Goal: Task Accomplishment & Management: Complete application form

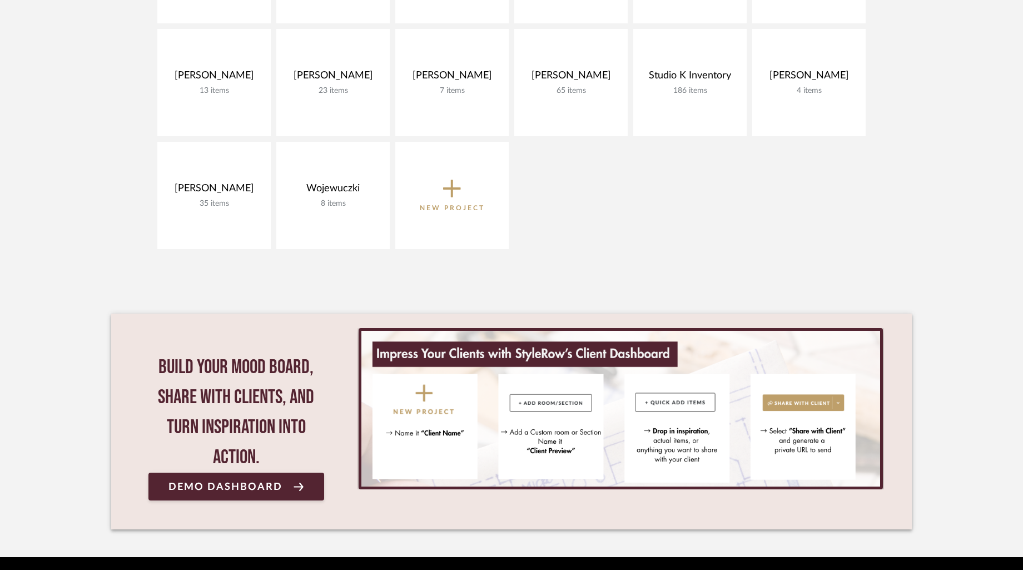
scroll to position [364, 0]
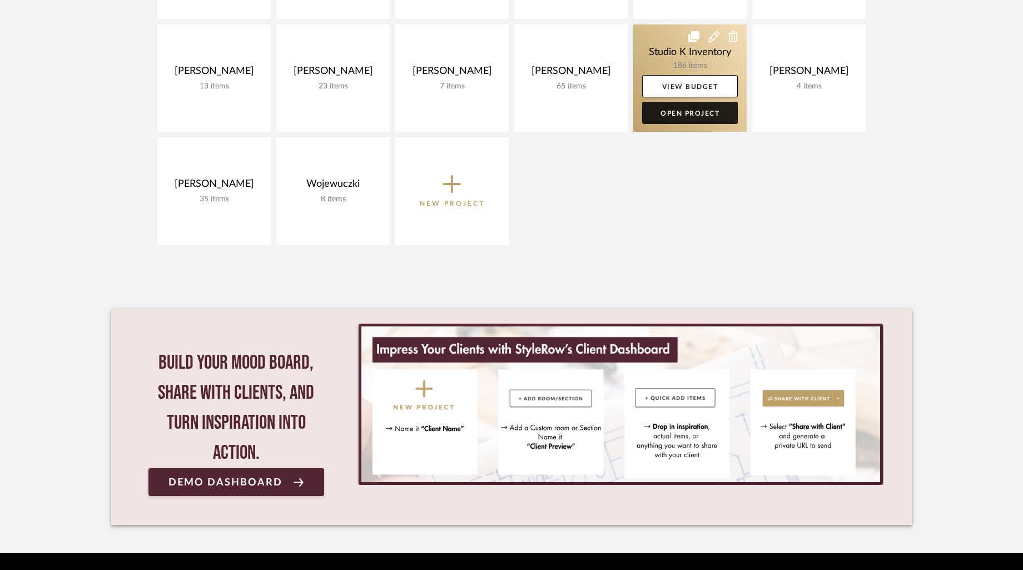
click at [679, 109] on link "Open Project" at bounding box center [690, 113] width 96 height 22
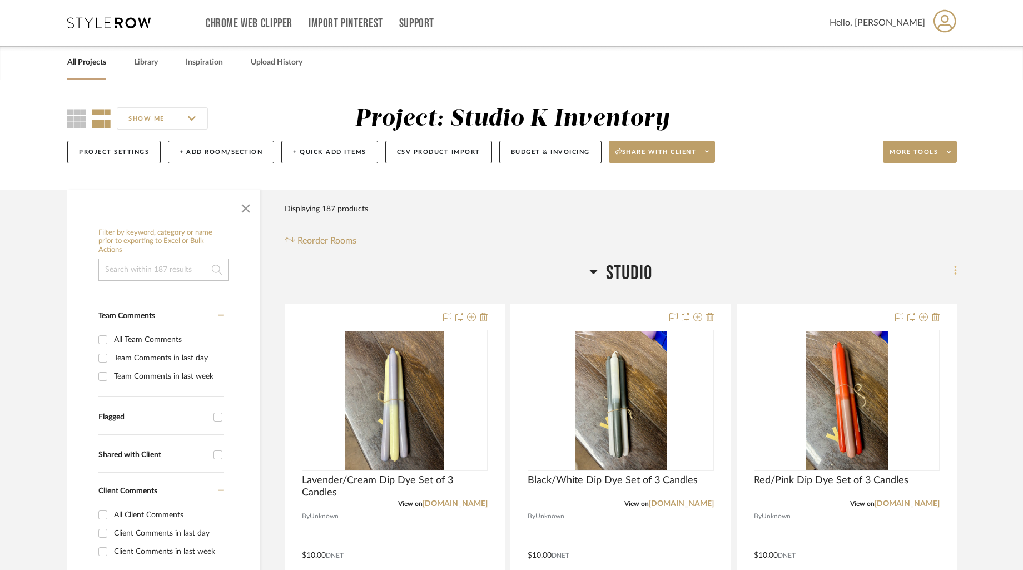
click at [956, 270] on icon at bounding box center [955, 271] width 3 height 12
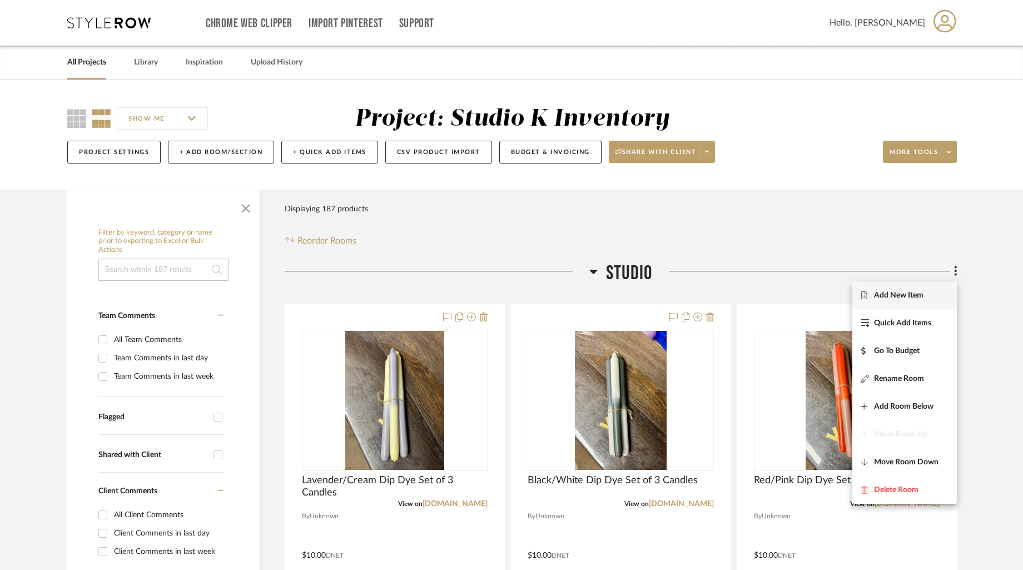
click at [883, 298] on span "Add New Item" at bounding box center [898, 294] width 49 height 9
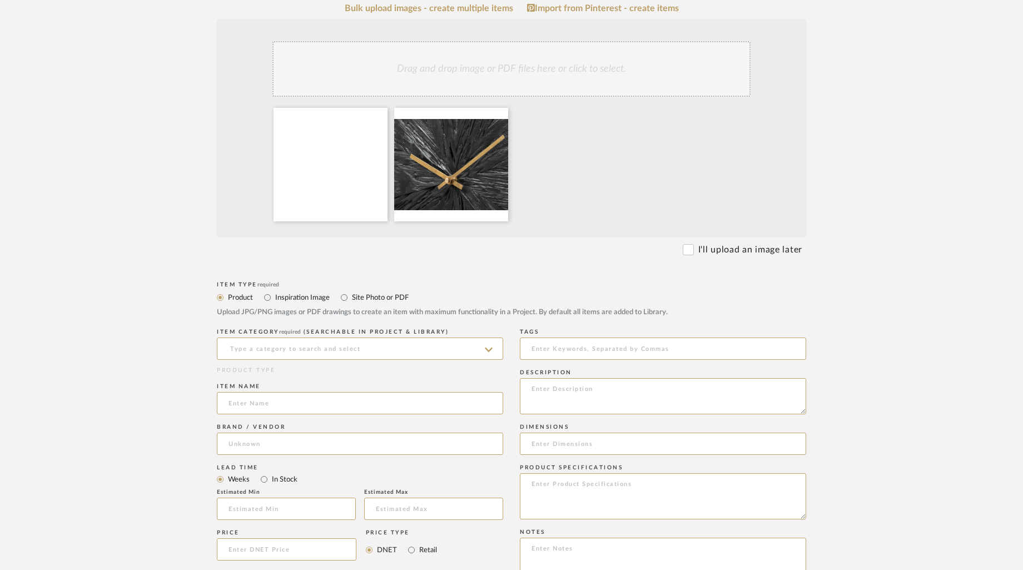
scroll to position [325, 0]
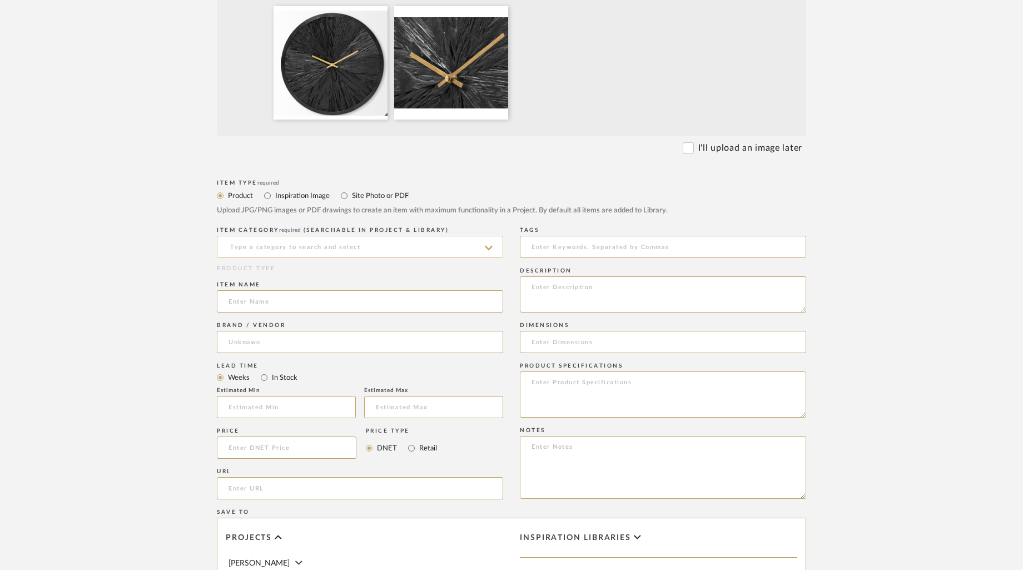
click at [405, 253] on input at bounding box center [360, 247] width 286 height 22
type input "c"
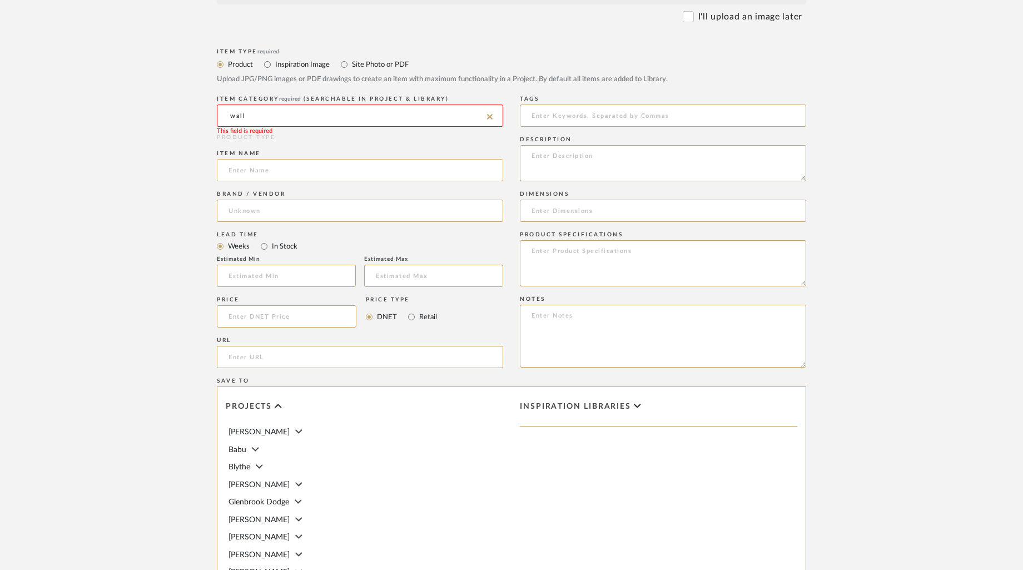
scroll to position [458, 0]
drag, startPoint x: 287, startPoint y: 113, endPoint x: 225, endPoint y: 112, distance: 61.7
click at [225, 112] on input "wall" at bounding box center [360, 113] width 286 height 22
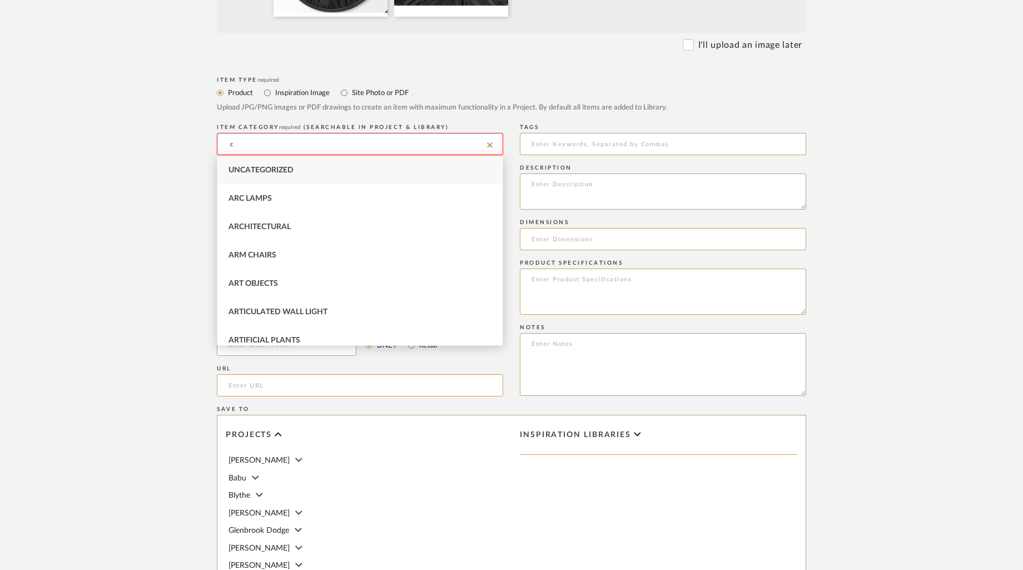
scroll to position [427, 0]
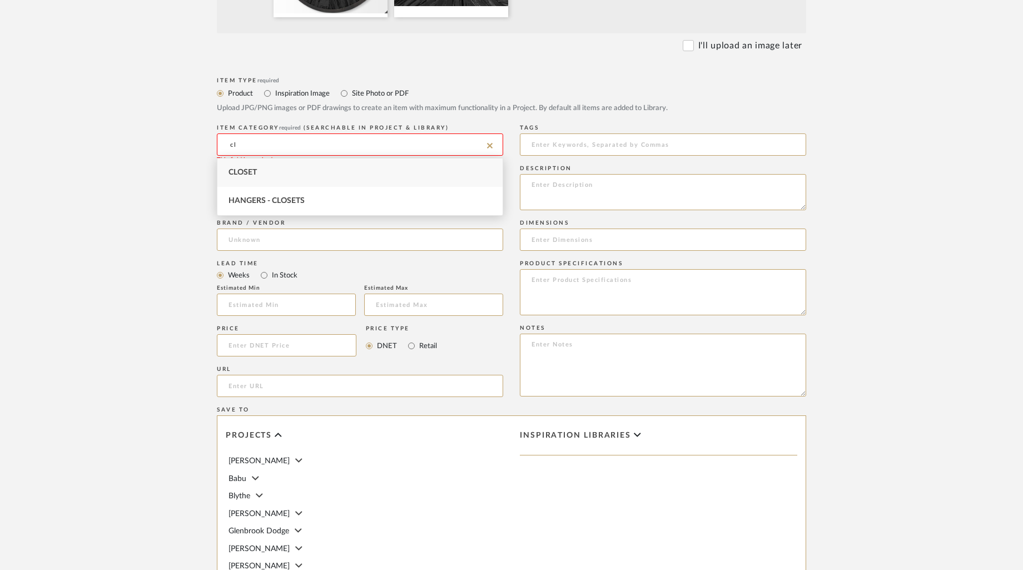
type input "c"
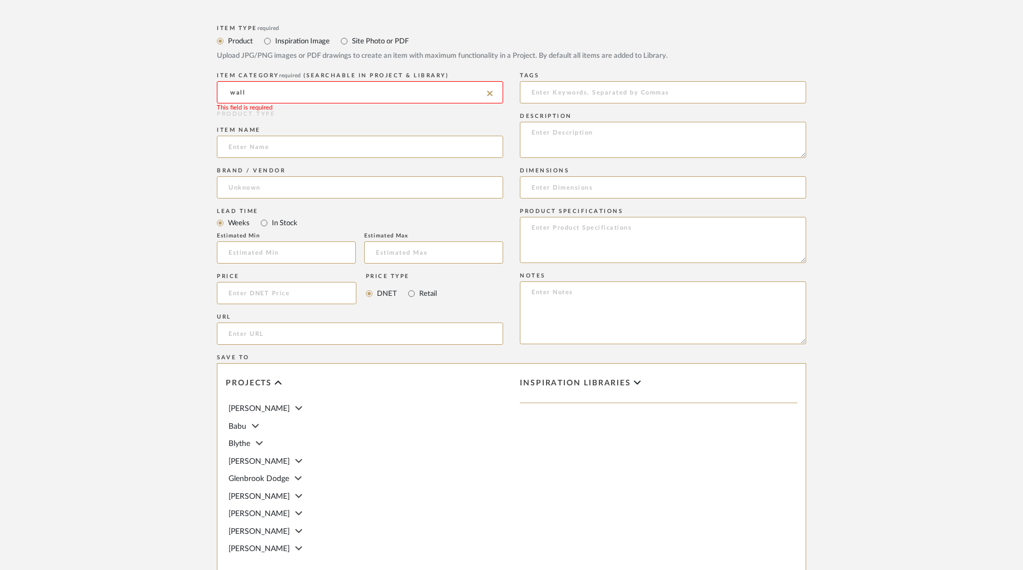
scroll to position [494, 0]
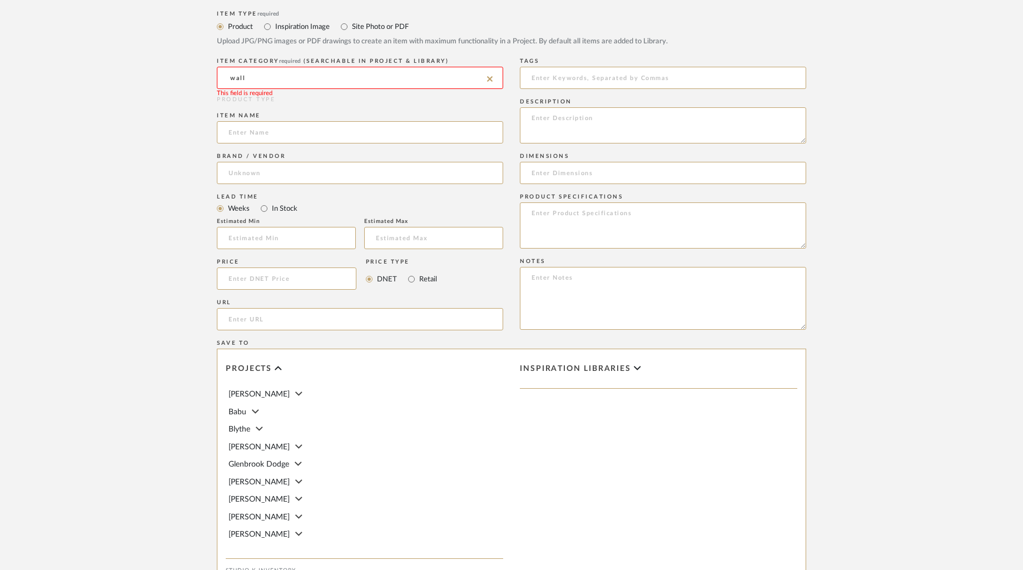
click at [273, 76] on input "wall" at bounding box center [360, 78] width 286 height 22
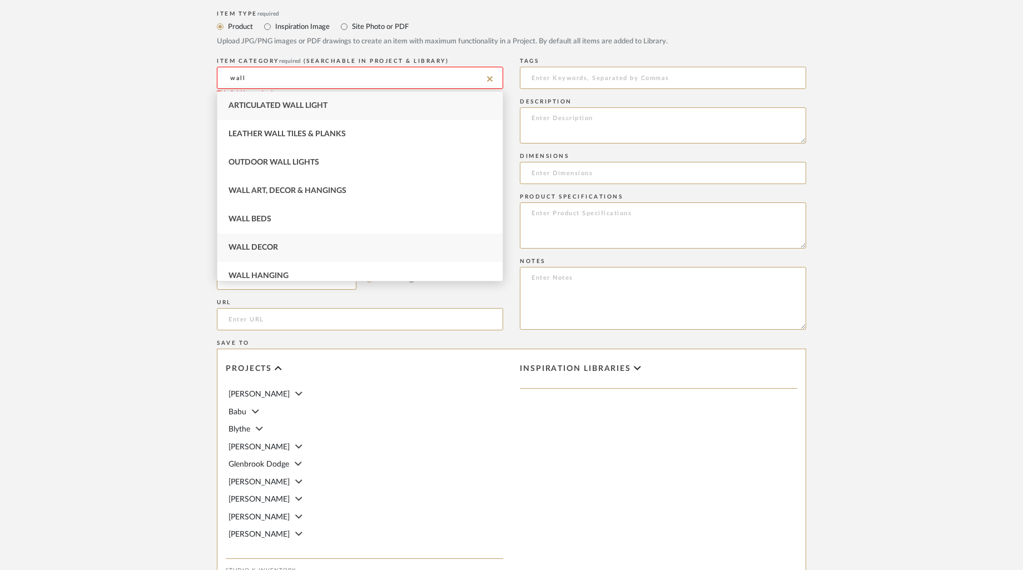
click at [261, 245] on span "Wall Decor" at bounding box center [252, 247] width 49 height 8
type input "Wall Decor"
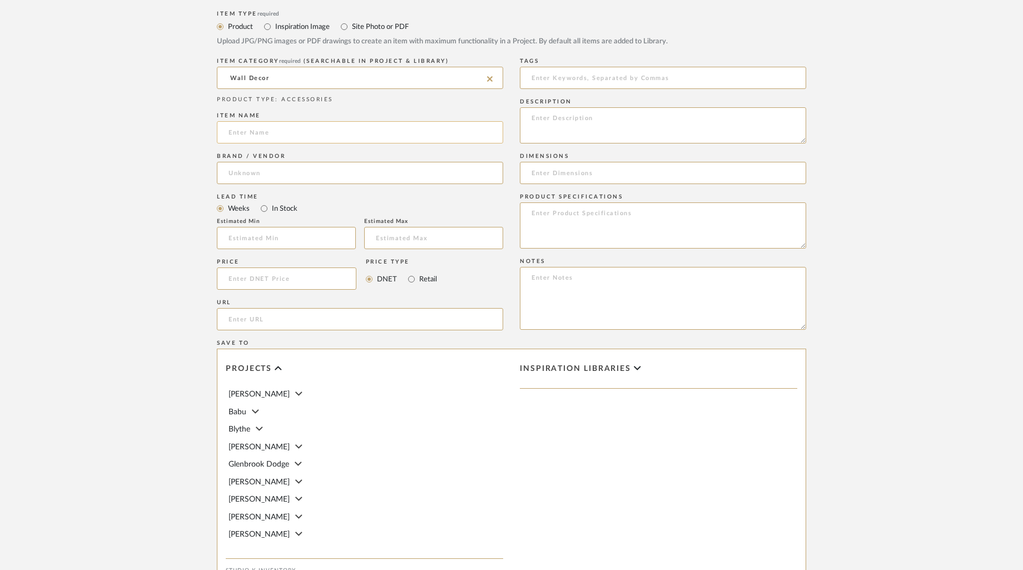
click at [327, 132] on input at bounding box center [360, 132] width 286 height 22
type input "Silo Clock"
click at [336, 171] on input at bounding box center [360, 173] width 286 height 22
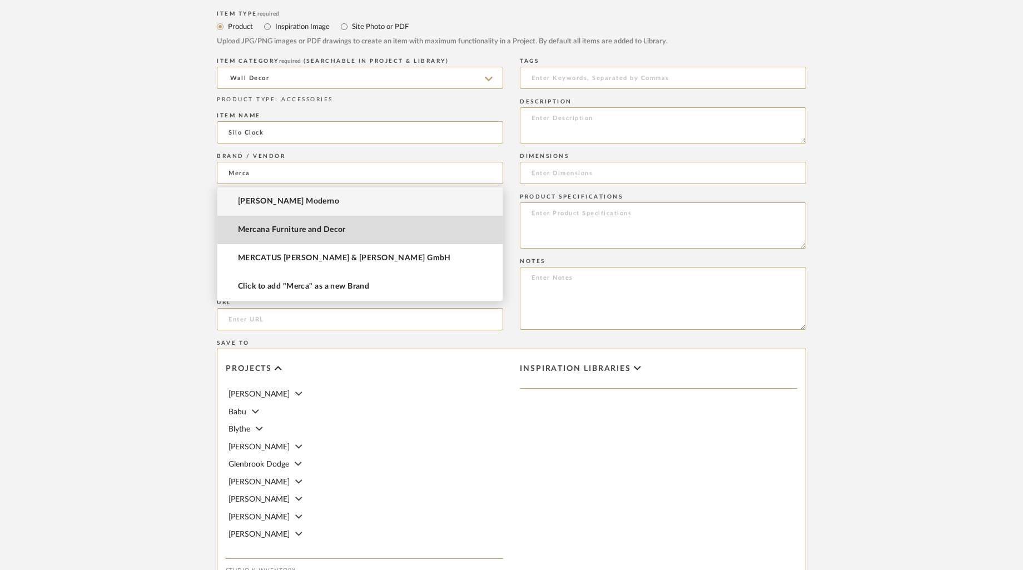
click at [289, 228] on span "Mercana Furniture and Decor" at bounding box center [292, 229] width 108 height 9
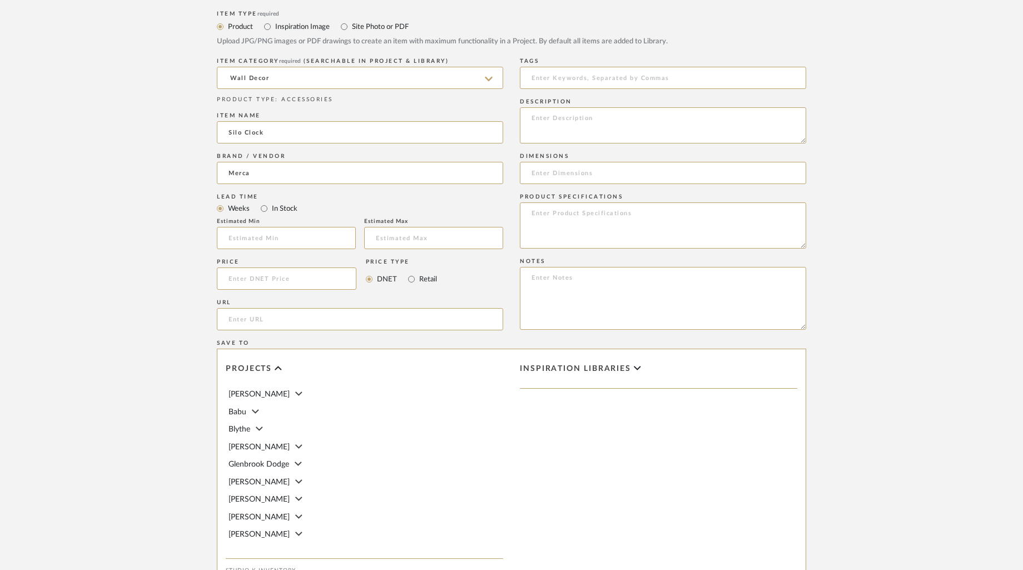
type input "Mercana Furniture and Decor"
click at [308, 283] on input at bounding box center [286, 278] width 139 height 22
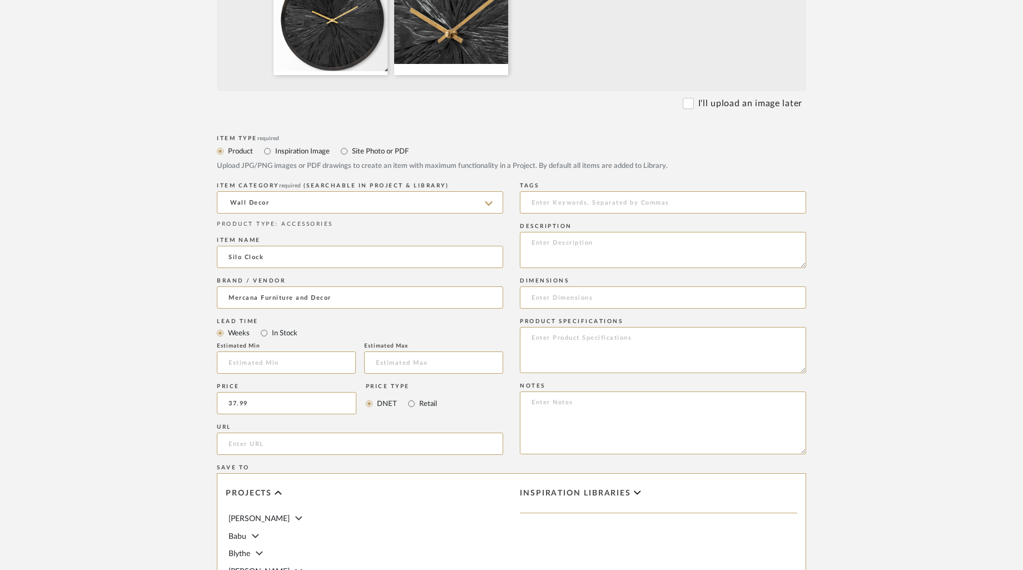
scroll to position [426, 0]
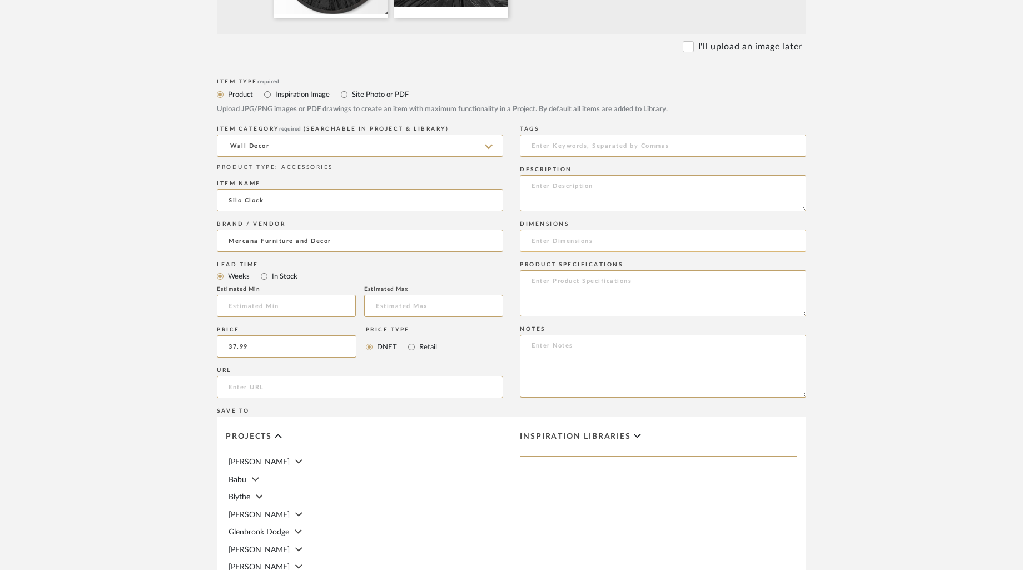
type input "$37.99"
drag, startPoint x: 556, startPoint y: 242, endPoint x: 570, endPoint y: 226, distance: 21.6
click at [557, 241] on input at bounding box center [663, 241] width 286 height 22
type input "17" in diameter"
click at [574, 357] on textarea at bounding box center [663, 366] width 286 height 63
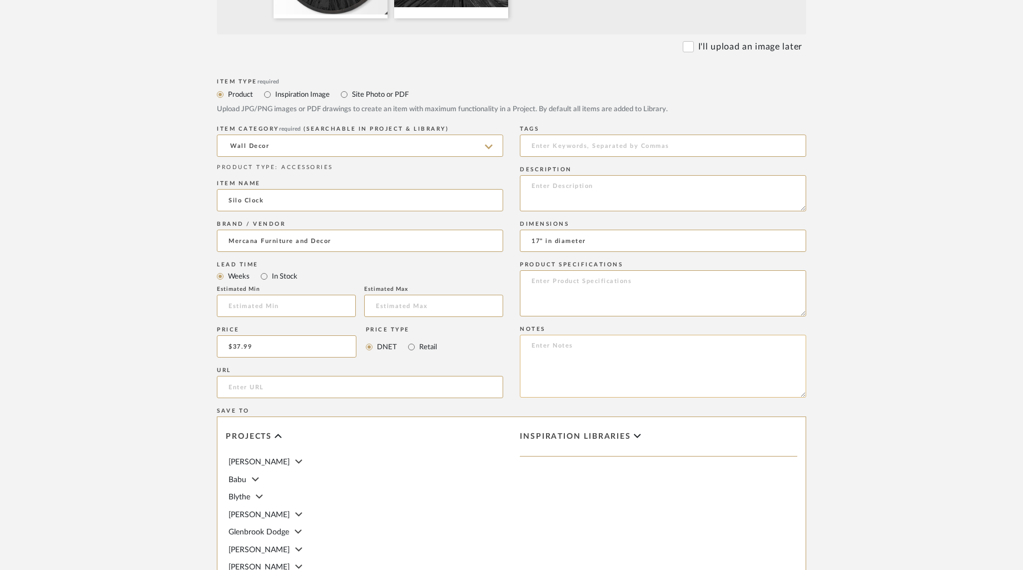
paste textarea "68995"
paste textarea "Silo 17" Round Large Modern Wall Clock"
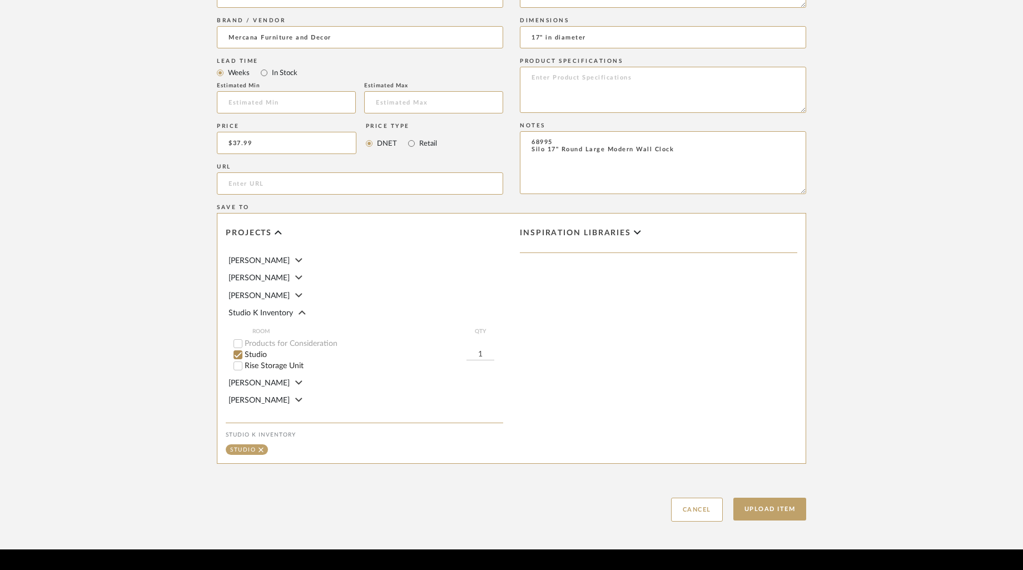
scroll to position [637, 0]
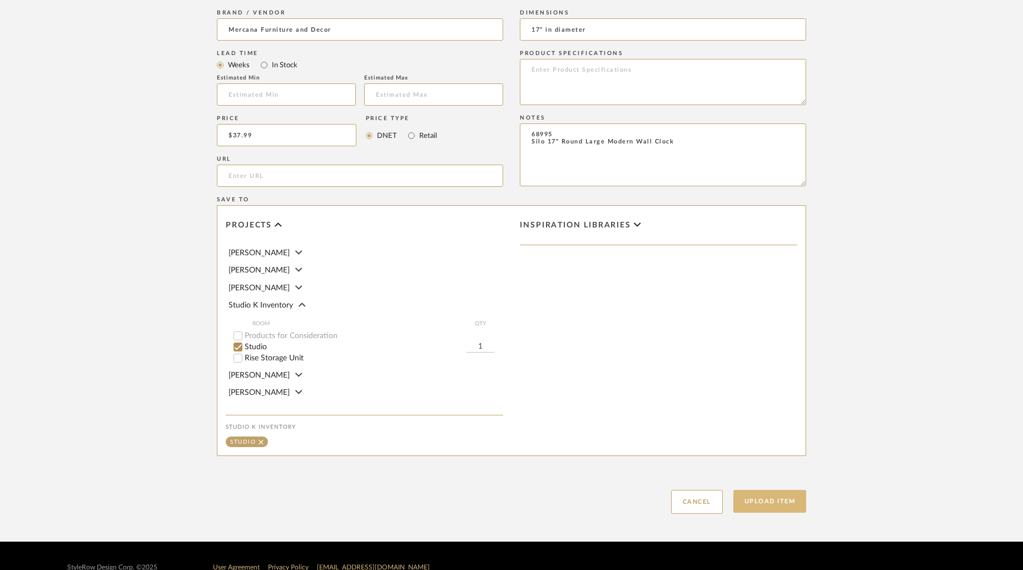
type textarea "68995 Silo 17" Round Large Modern Wall Clock"
click at [766, 506] on button "Upload Item" at bounding box center [769, 501] width 73 height 23
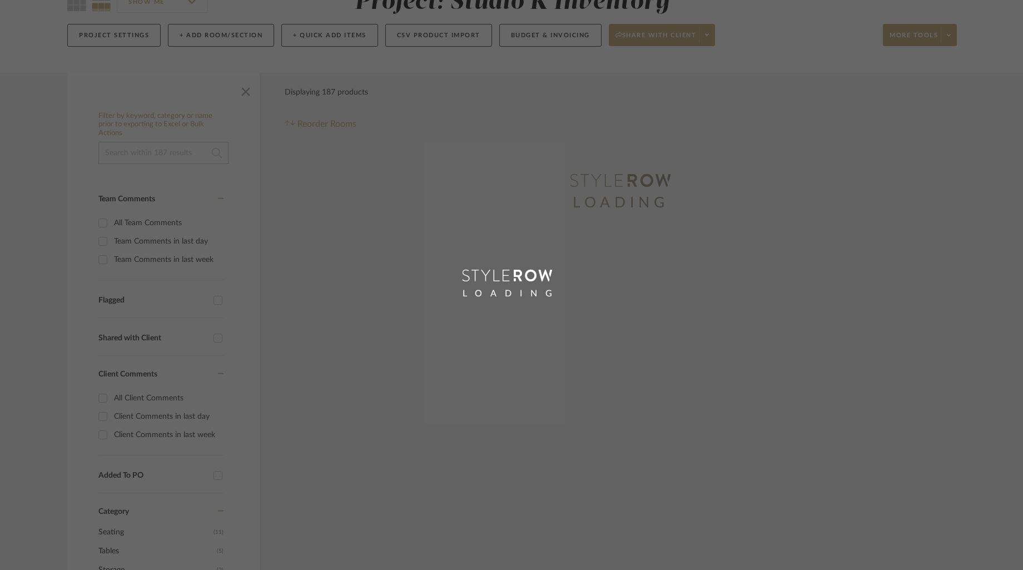
scroll to position [49, 0]
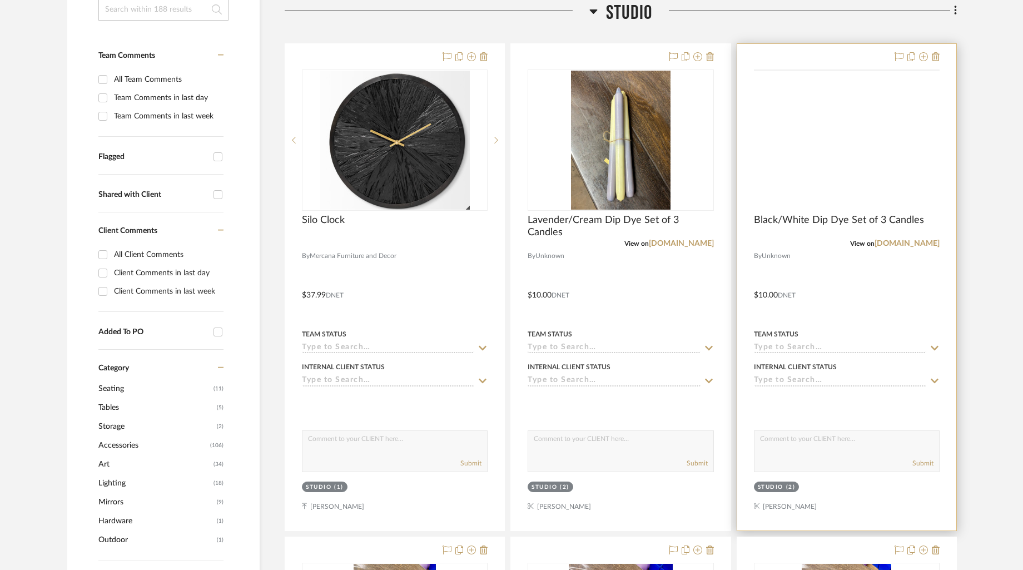
scroll to position [261, 0]
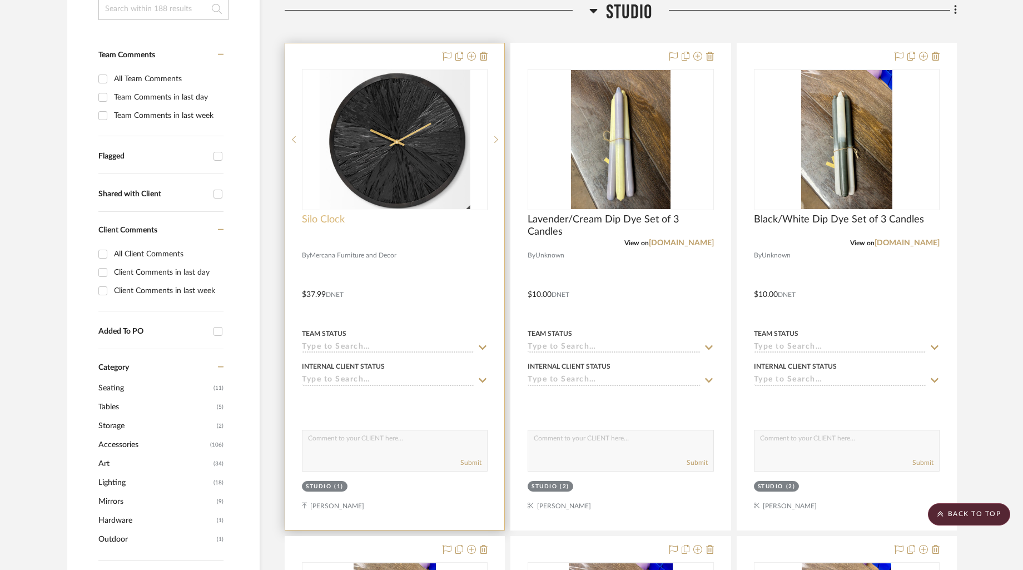
click at [327, 221] on span "Silo Clock" at bounding box center [323, 219] width 43 height 12
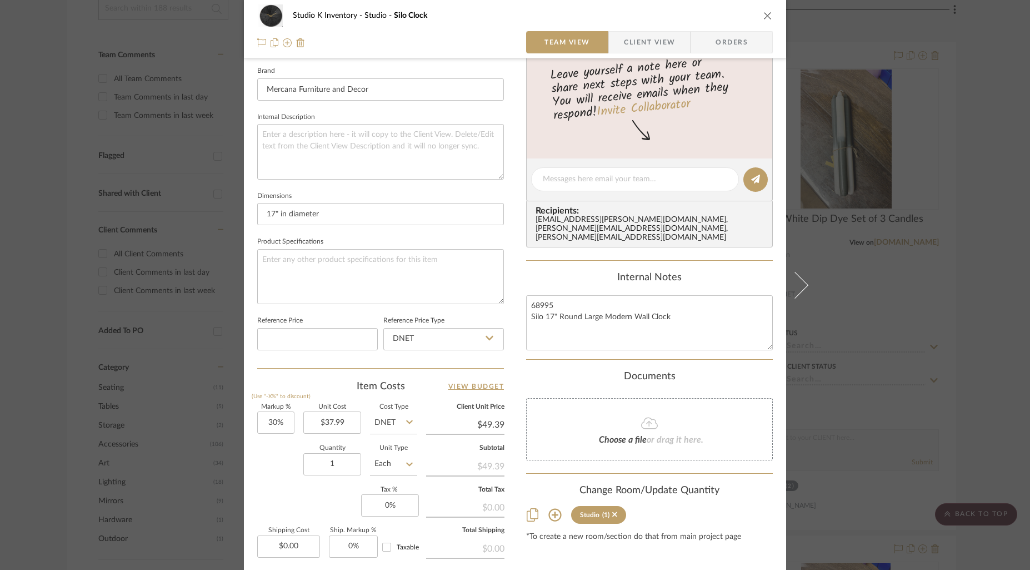
scroll to position [437, 0]
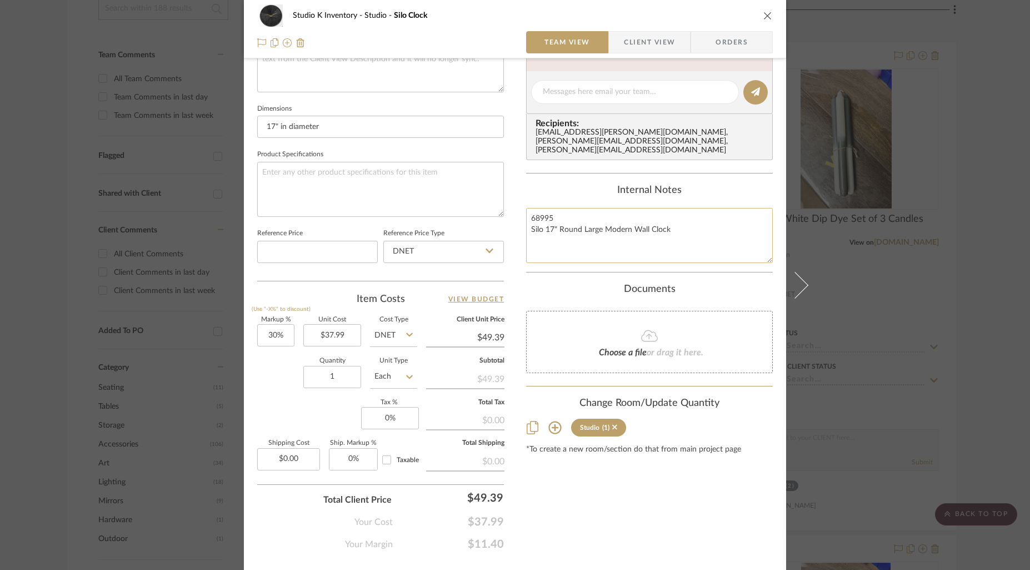
click at [695, 224] on textarea "68995 Silo 17" Round Large Modern Wall Clock" at bounding box center [649, 235] width 247 height 55
click at [526, 233] on textarea "68995 Silo 17" Round Large Modern Wall Clock Mer211" at bounding box center [649, 235] width 247 height 55
click at [616, 235] on textarea "68995 Silo 17" Round Large Modern Wall Clock Square Sku: Mer211" at bounding box center [649, 235] width 247 height 55
type textarea "68995 Silo 17" Round Large Modern Wall Clock Square Sku: Mer211 Retail: $90"
drag, startPoint x: 752, startPoint y: 425, endPoint x: 716, endPoint y: 96, distance: 330.5
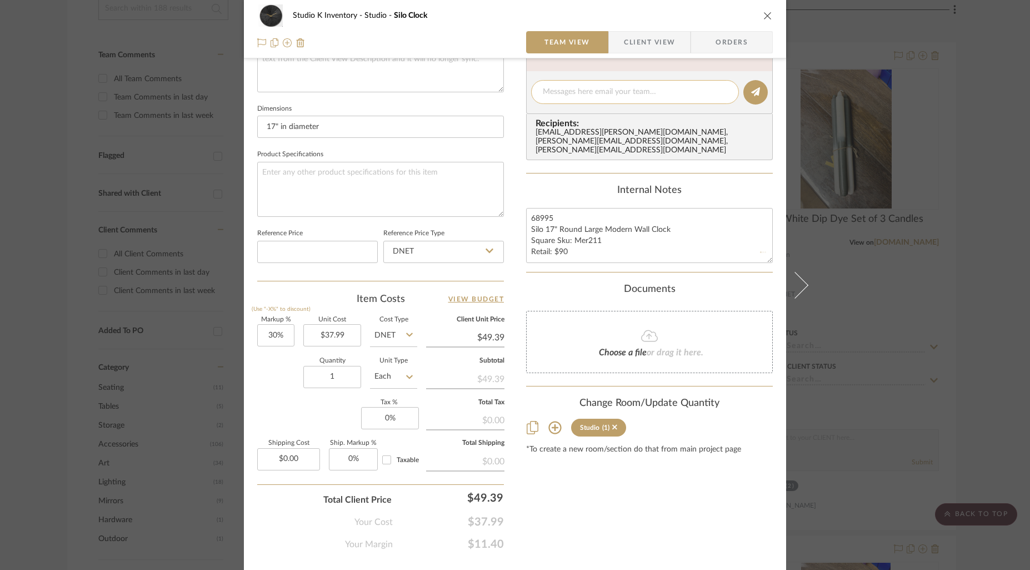
click at [752, 424] on div "Studio (1)" at bounding box center [649, 427] width 247 height 18
click at [765, 13] on icon "close" at bounding box center [768, 15] width 9 height 9
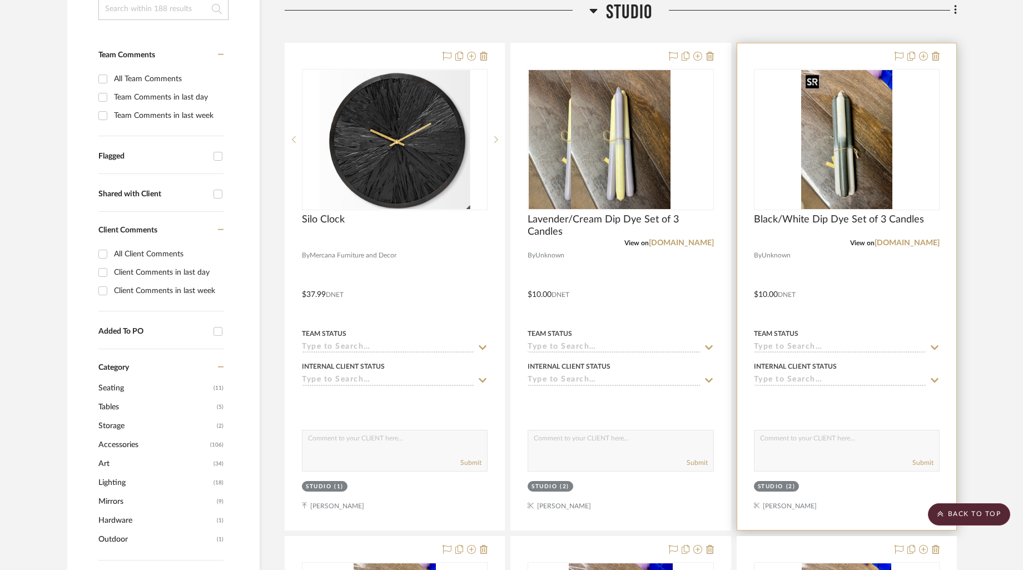
scroll to position [0, 0]
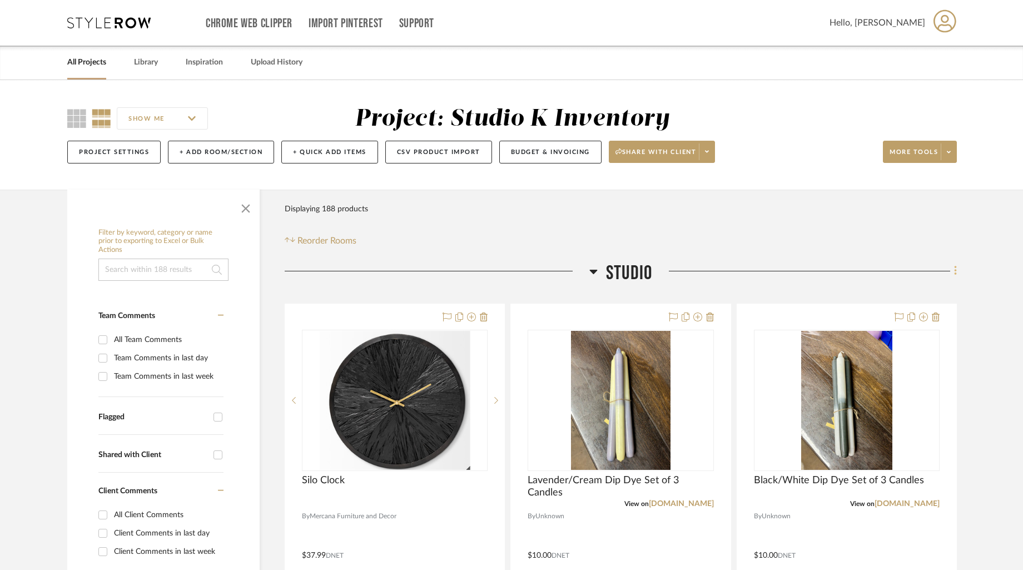
click at [954, 269] on icon at bounding box center [955, 271] width 3 height 12
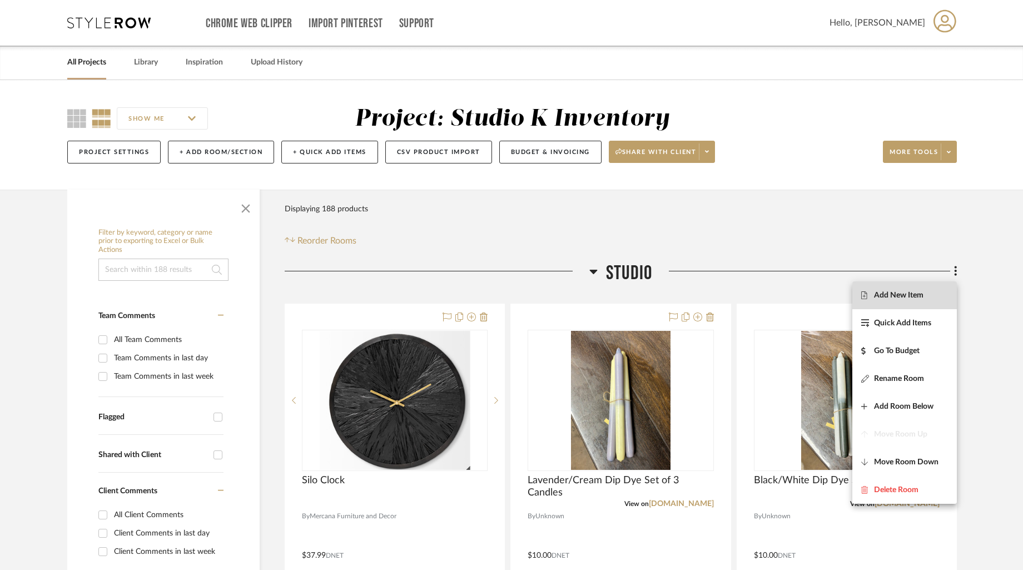
click at [928, 293] on span "Add New Item" at bounding box center [904, 294] width 87 height 9
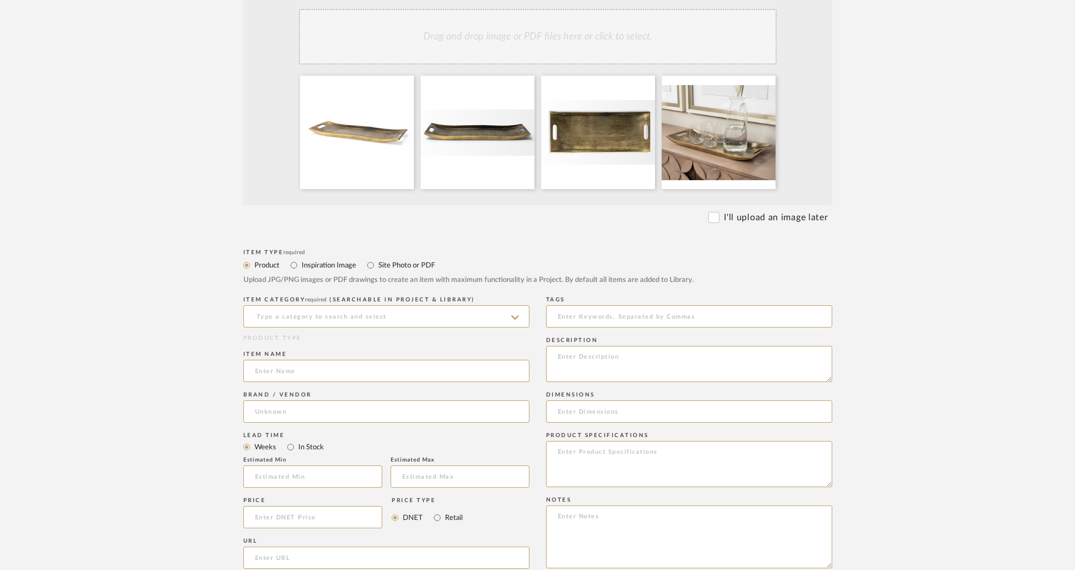
scroll to position [370, 0]
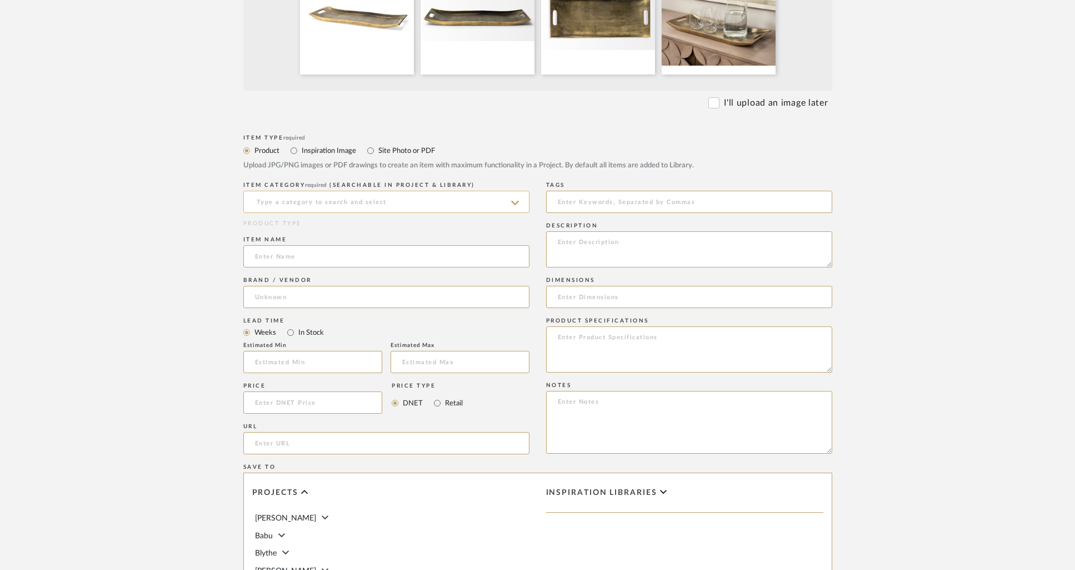
click at [373, 203] on input at bounding box center [386, 202] width 286 height 22
click at [341, 222] on div "Wall Decor" at bounding box center [386, 230] width 285 height 28
drag, startPoint x: 513, startPoint y: 201, endPoint x: 439, endPoint y: 196, distance: 74.0
click at [512, 201] on sr-typeahead "Wall Decor" at bounding box center [386, 201] width 286 height 9
click at [432, 196] on input "Wall Decor" at bounding box center [386, 202] width 286 height 22
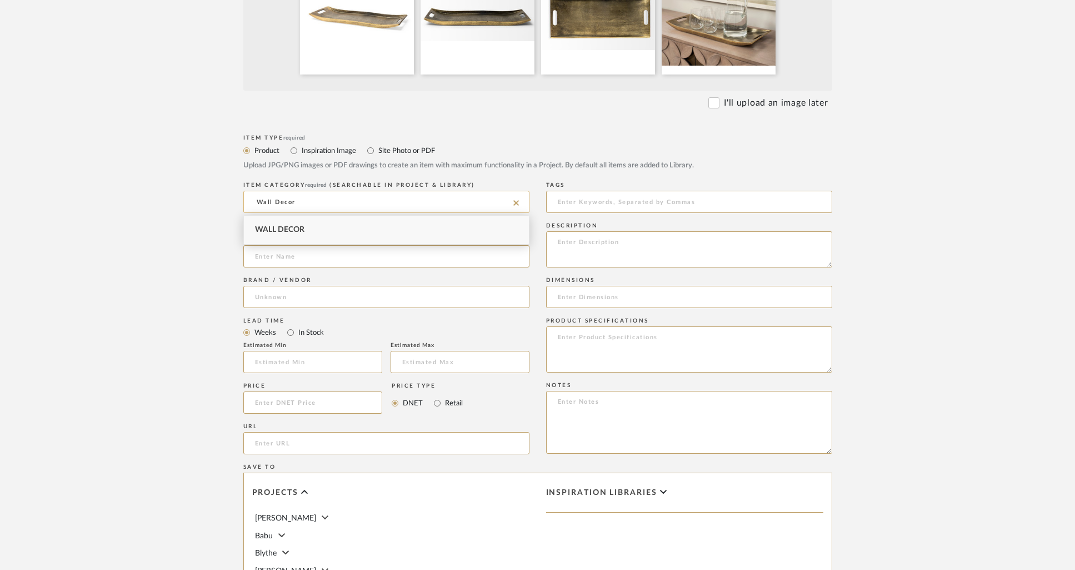
drag, startPoint x: 432, startPoint y: 196, endPoint x: 410, endPoint y: 195, distance: 21.7
click at [410, 195] on input "Wall Decor" at bounding box center [386, 202] width 286 height 22
drag, startPoint x: 378, startPoint y: 201, endPoint x: 234, endPoint y: 200, distance: 143.9
click at [234, 200] on form "Bulk upload images - create multiple items Import from Pinterest - create items…" at bounding box center [538, 319] width 708 height 924
click at [273, 260] on span "Trays" at bounding box center [267, 258] width 24 height 8
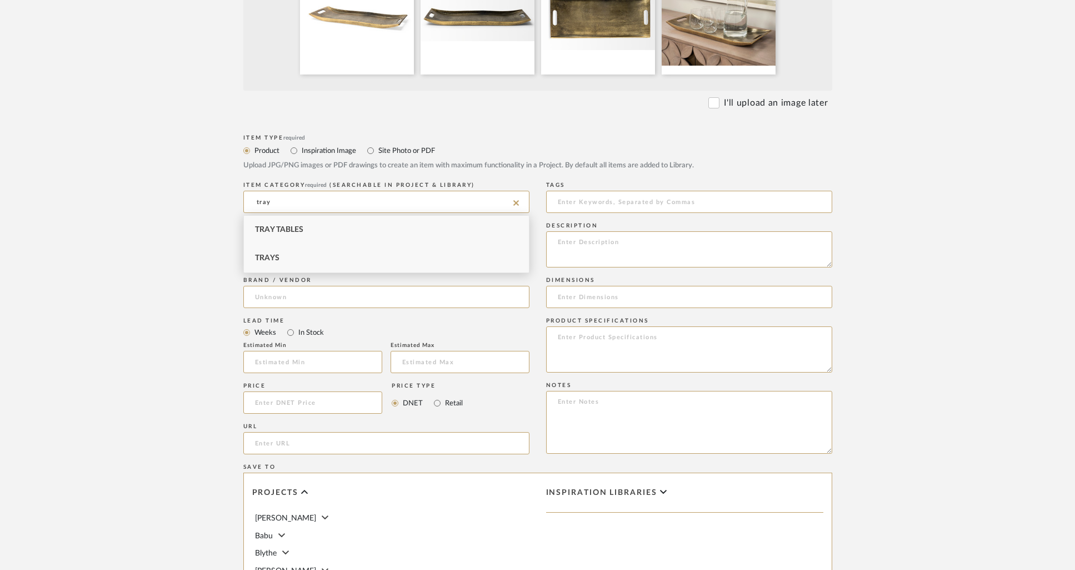
type input "Trays"
click at [328, 256] on input at bounding box center [386, 256] width 286 height 22
type input "[PERSON_NAME] Gold Tray"
click at [430, 303] on input at bounding box center [386, 297] width 286 height 22
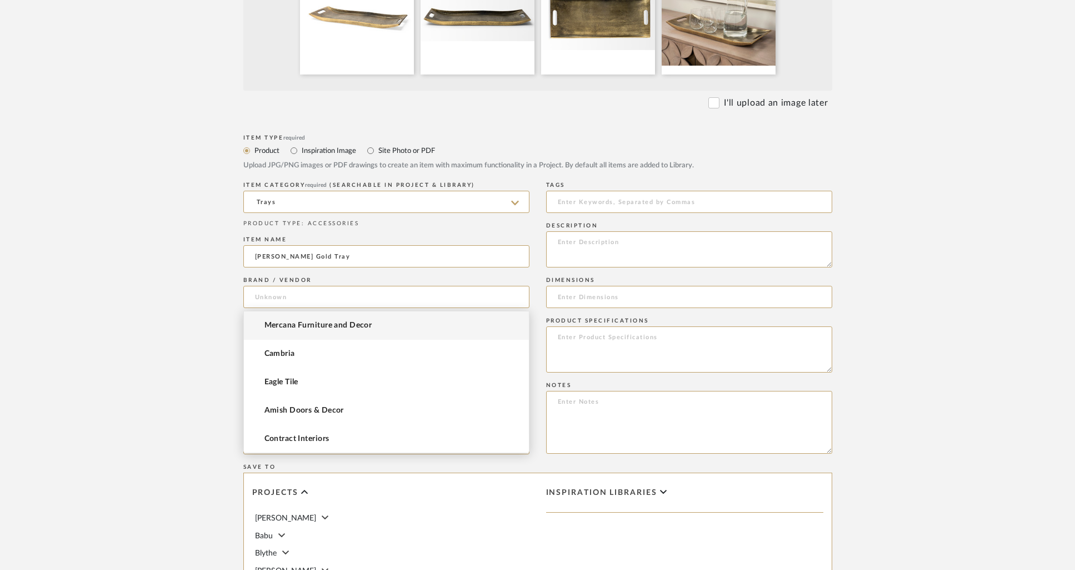
click at [418, 327] on mat-option "Mercana Furniture and Decor" at bounding box center [386, 325] width 285 height 28
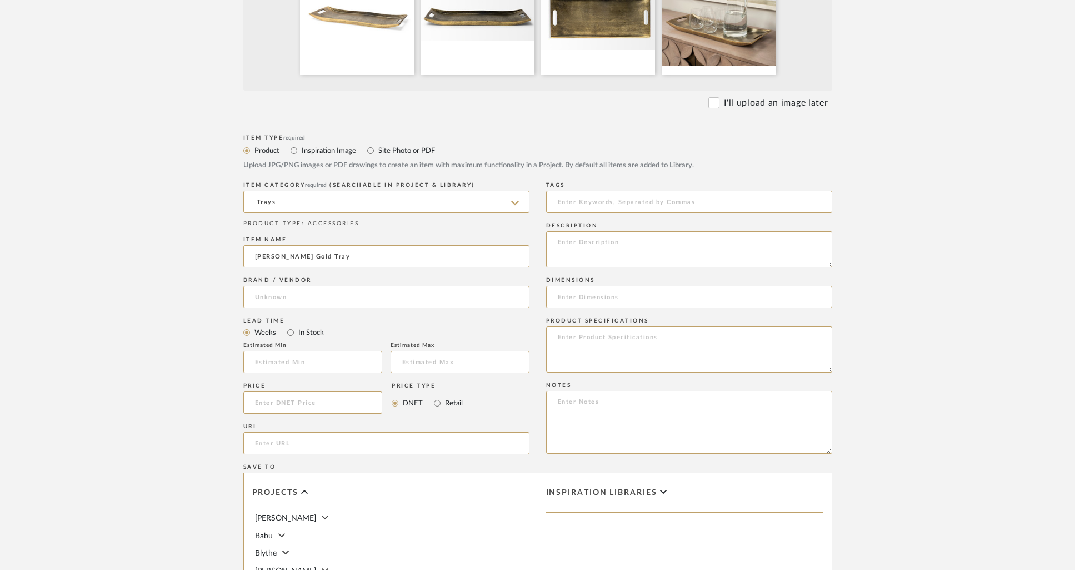
type input "Mercana Furniture and Decor"
click at [282, 402] on input at bounding box center [312, 402] width 139 height 22
type input "$43.99"
click at [589, 250] on textarea at bounding box center [689, 249] width 286 height 36
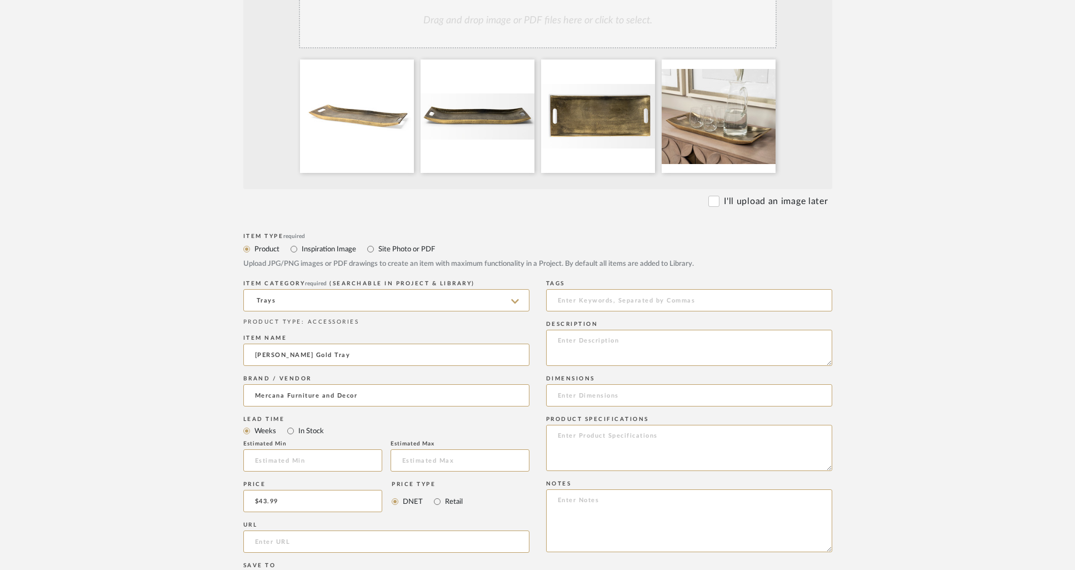
scroll to position [382, 0]
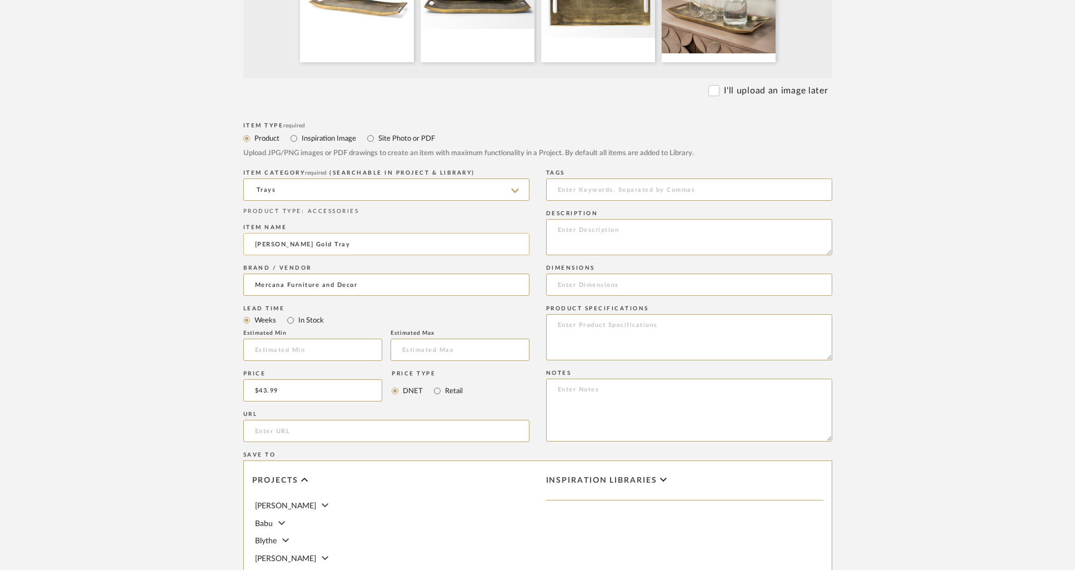
click at [291, 246] on input "[PERSON_NAME] Gold Tray" at bounding box center [386, 244] width 286 height 22
type input "[PERSON_NAME] Gold Rectangular Tray"
click at [597, 286] on input at bounding box center [689, 284] width 286 height 22
click at [599, 285] on input at bounding box center [689, 284] width 286 height 22
paste input "24L x 10W"
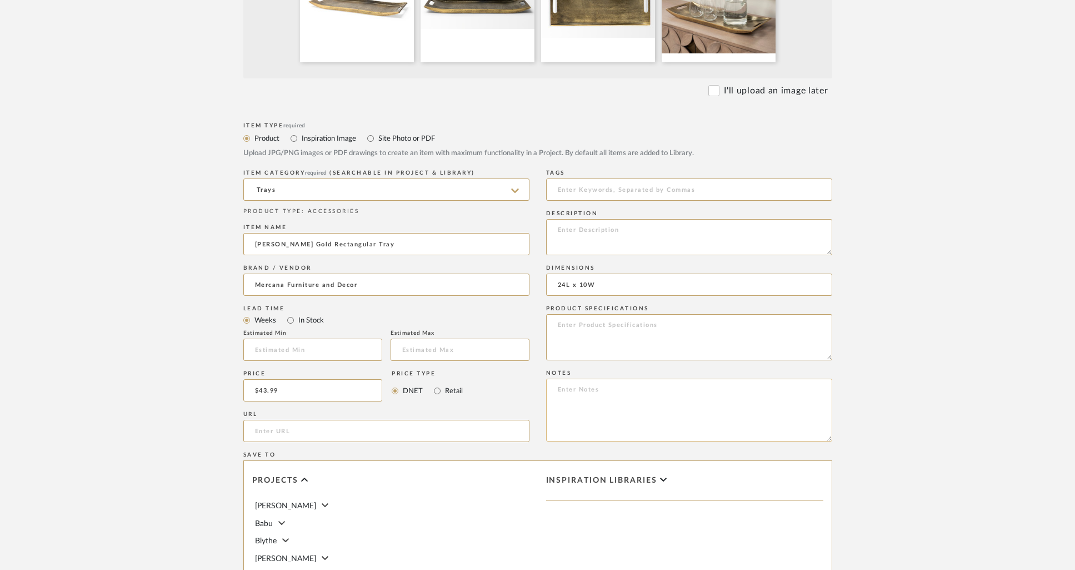
type input "24L x 10W"
click at [602, 396] on textarea at bounding box center [689, 409] width 286 height 63
paste textarea "69067"
paste textarea "[PERSON_NAME] 24L x 10W Gold Rectangular Tray"
type textarea "69067 [PERSON_NAME] 24L x 10W Gold Rectangular Tray Square SKU: MER223 Retail: …"
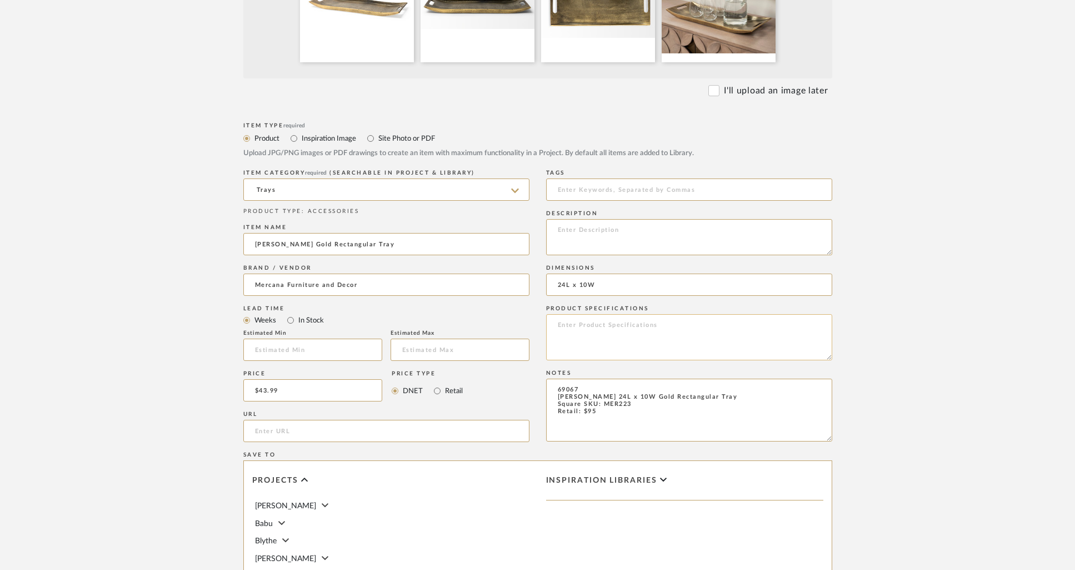
click at [599, 336] on textarea at bounding box center [689, 337] width 286 height 46
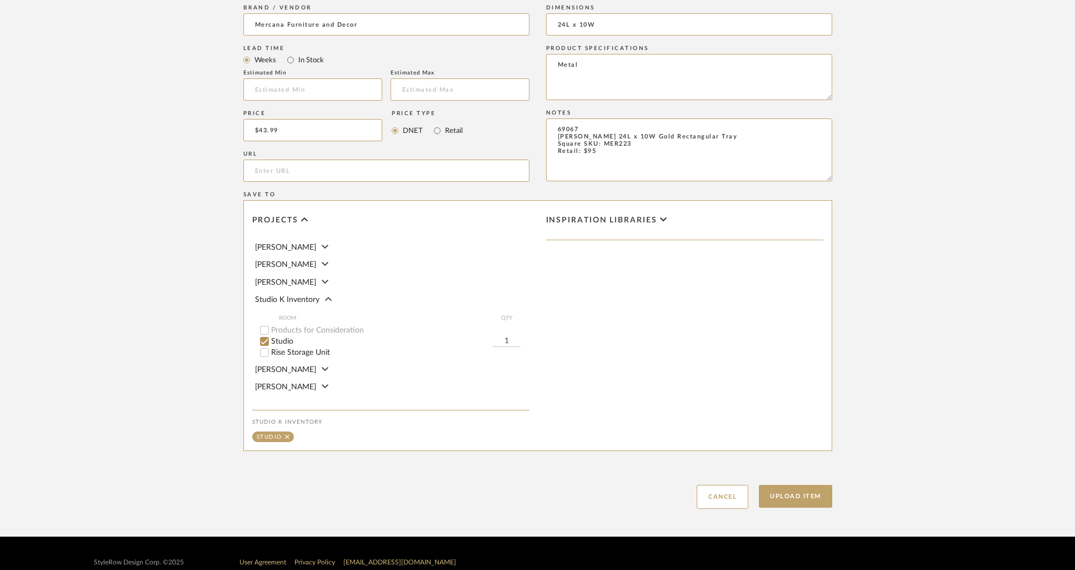
scroll to position [660, 0]
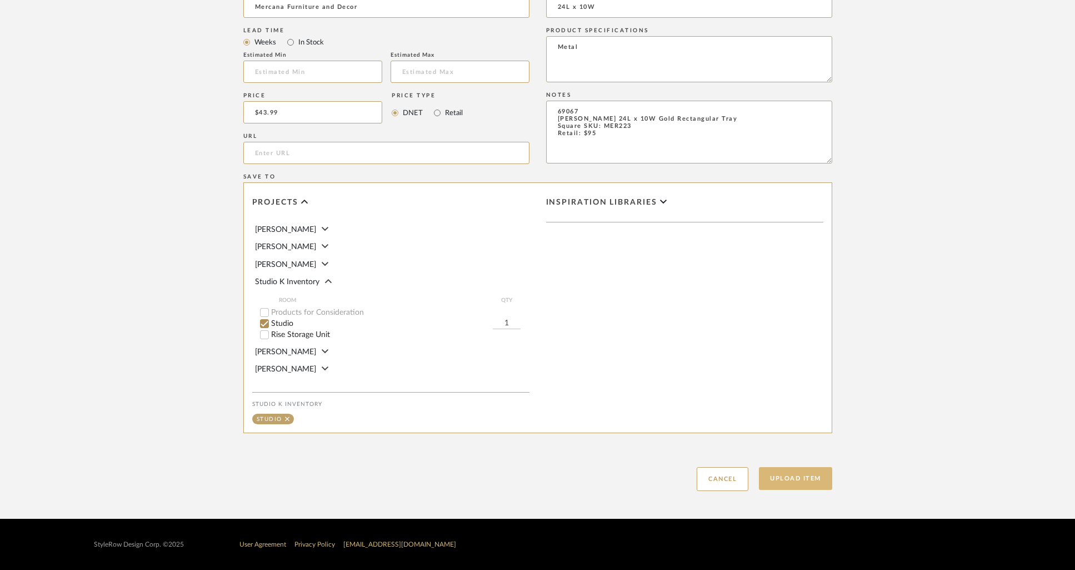
type textarea "Metal"
click at [803, 472] on button "Upload Item" at bounding box center [795, 478] width 73 height 23
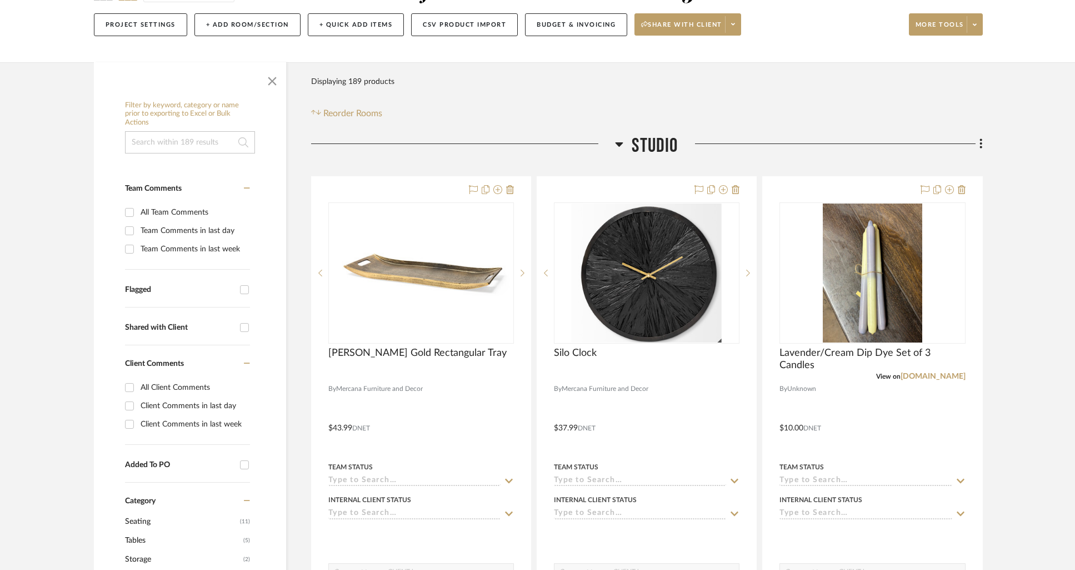
scroll to position [127, 0]
click at [979, 147] on fa-icon at bounding box center [979, 145] width 7 height 18
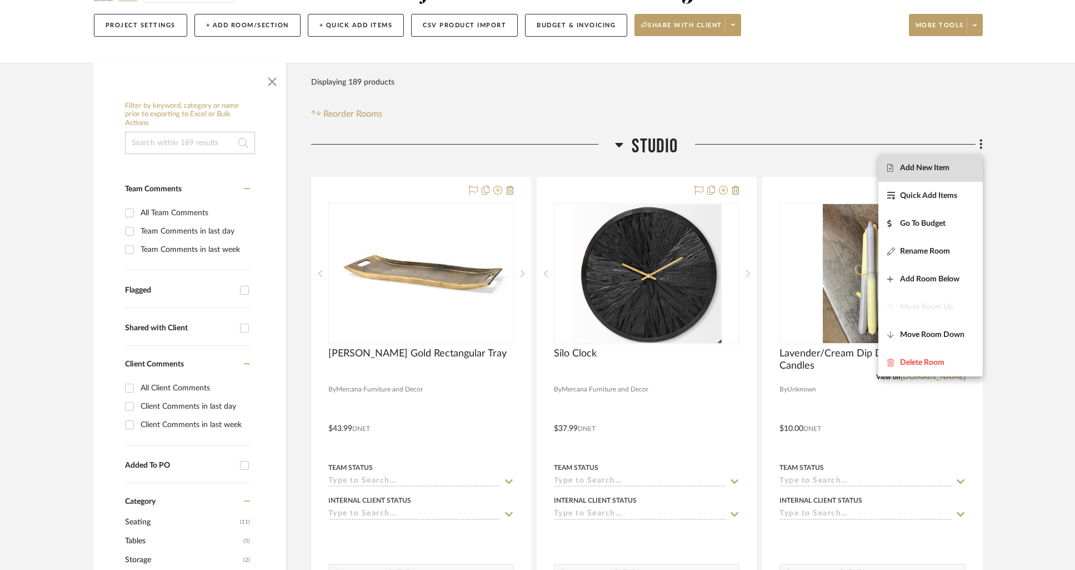
click at [951, 170] on span "Add New Item" at bounding box center [931, 167] width 87 height 9
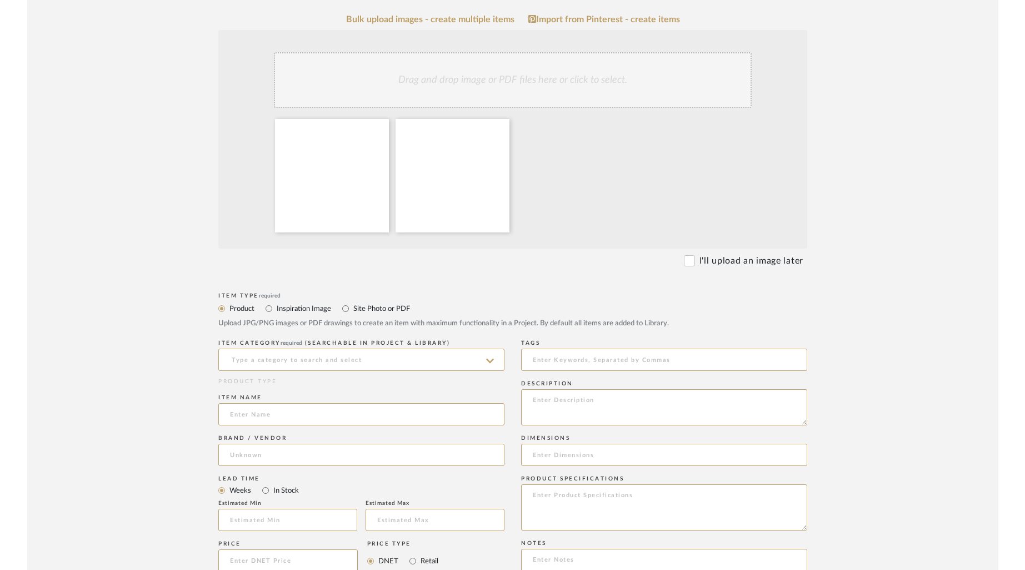
scroll to position [217, 0]
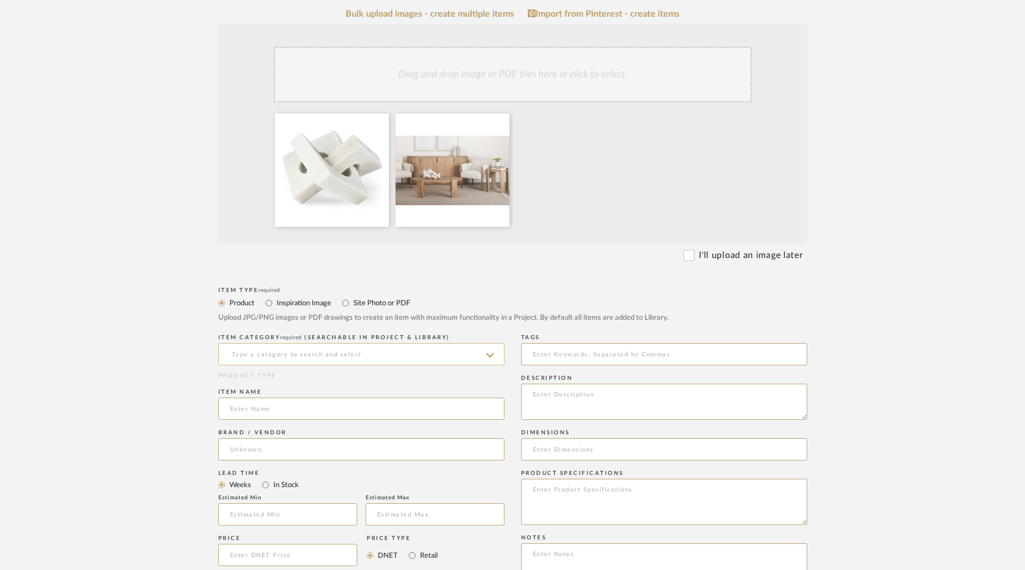
click at [268, 351] on input at bounding box center [361, 354] width 286 height 22
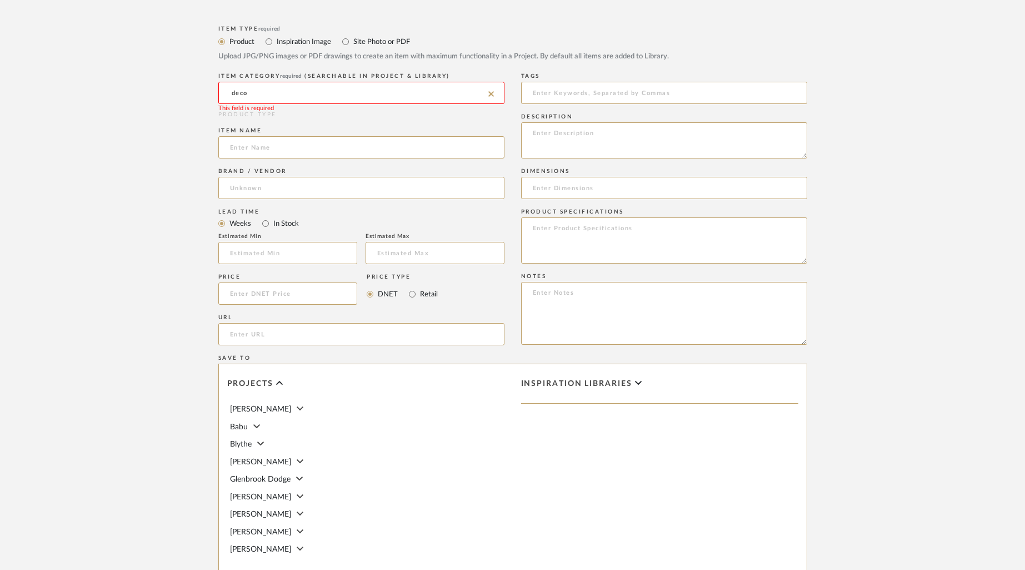
scroll to position [465, 0]
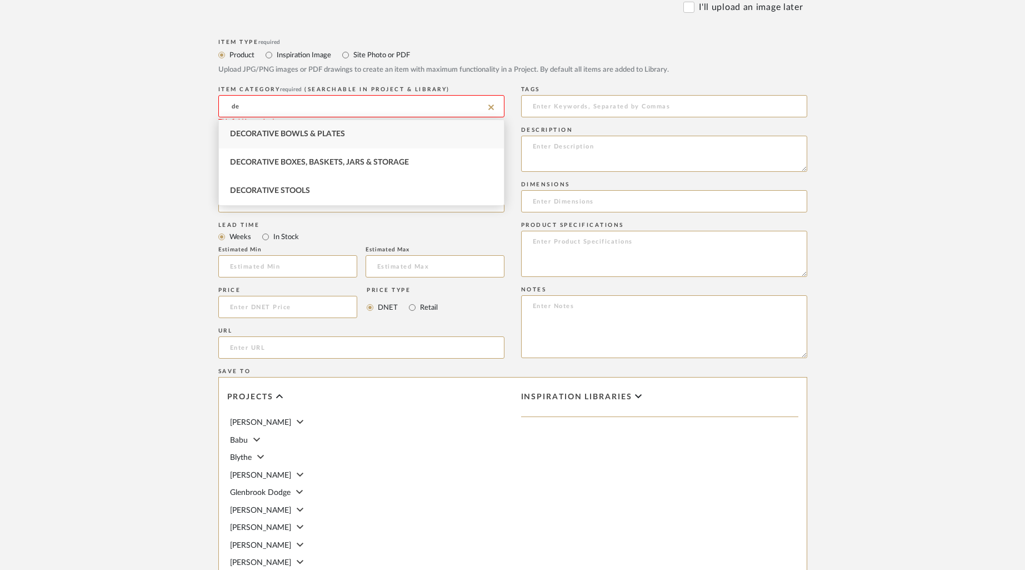
type input "d"
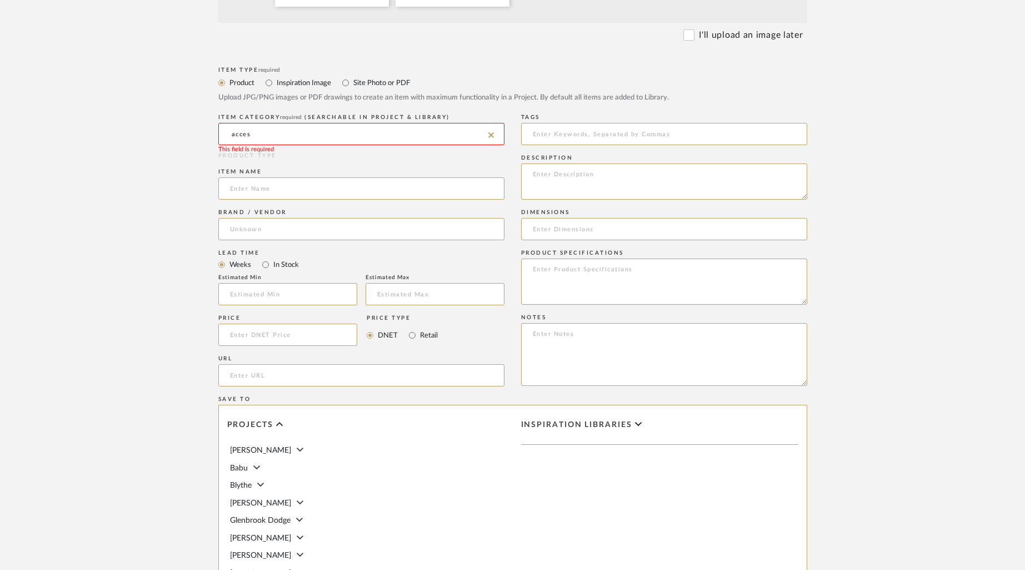
scroll to position [436, 0]
click at [268, 136] on input "acces" at bounding box center [361, 135] width 286 height 22
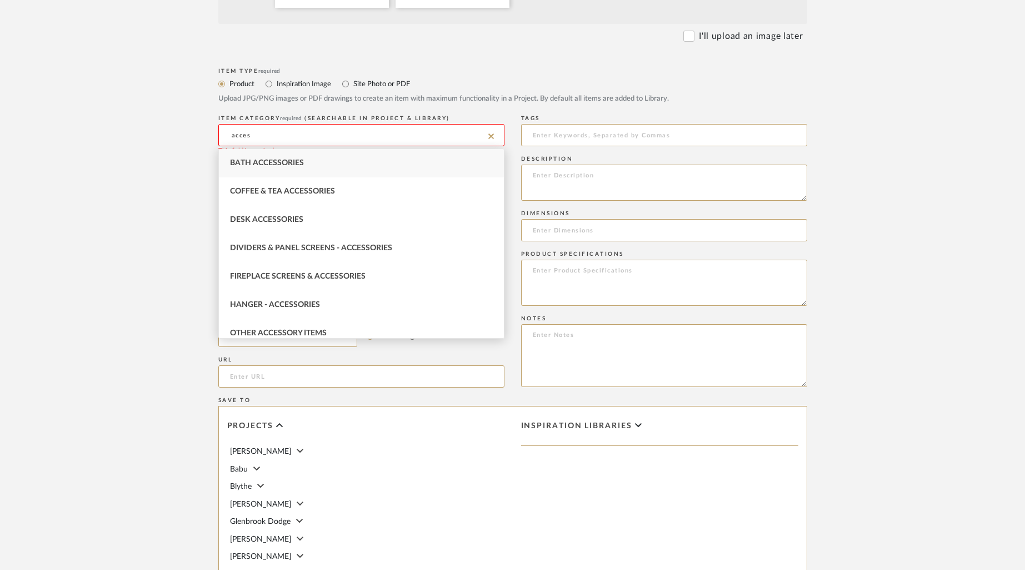
click at [268, 136] on input "acces" at bounding box center [361, 135] width 286 height 22
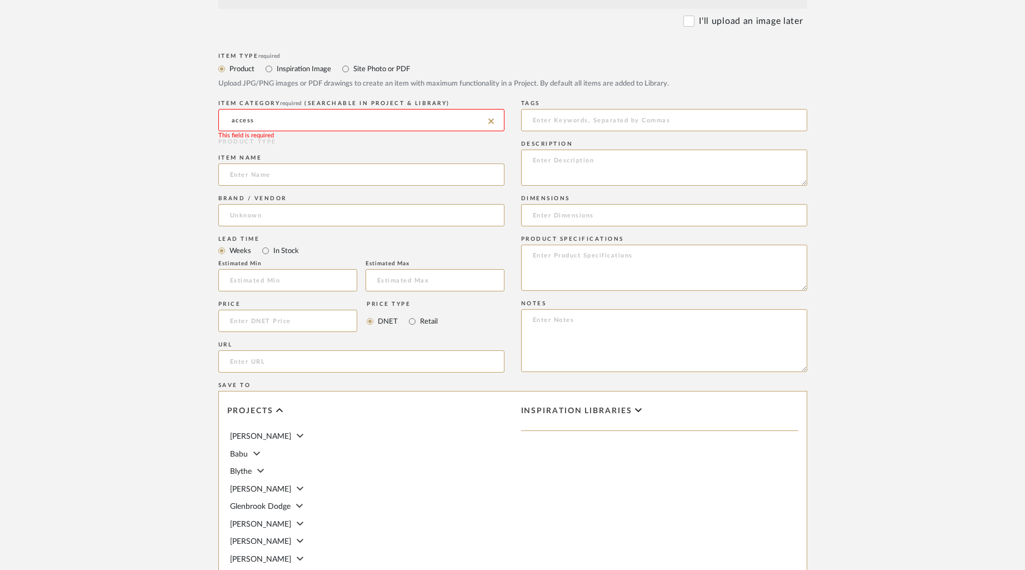
scroll to position [449, 0]
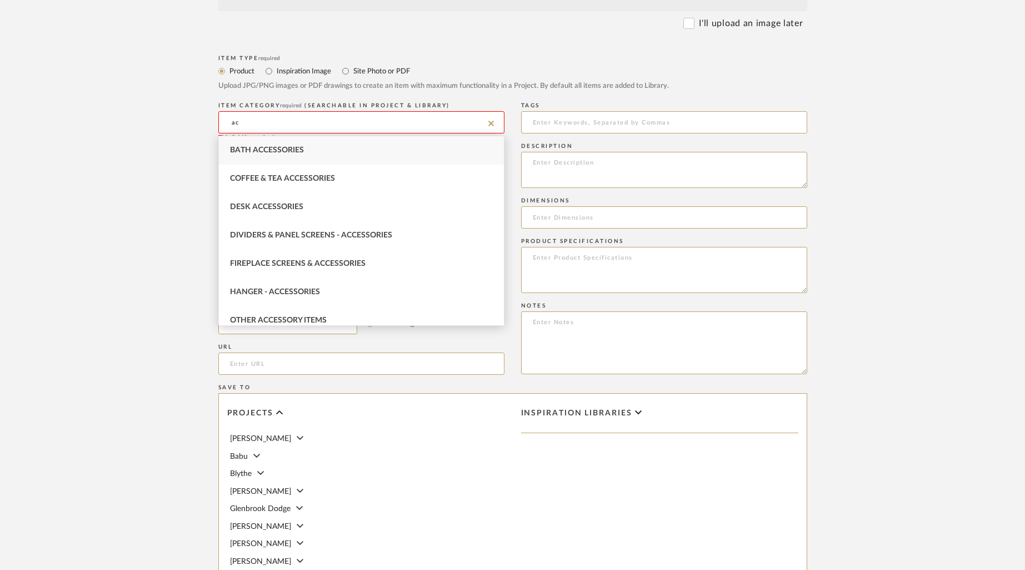
type input "a"
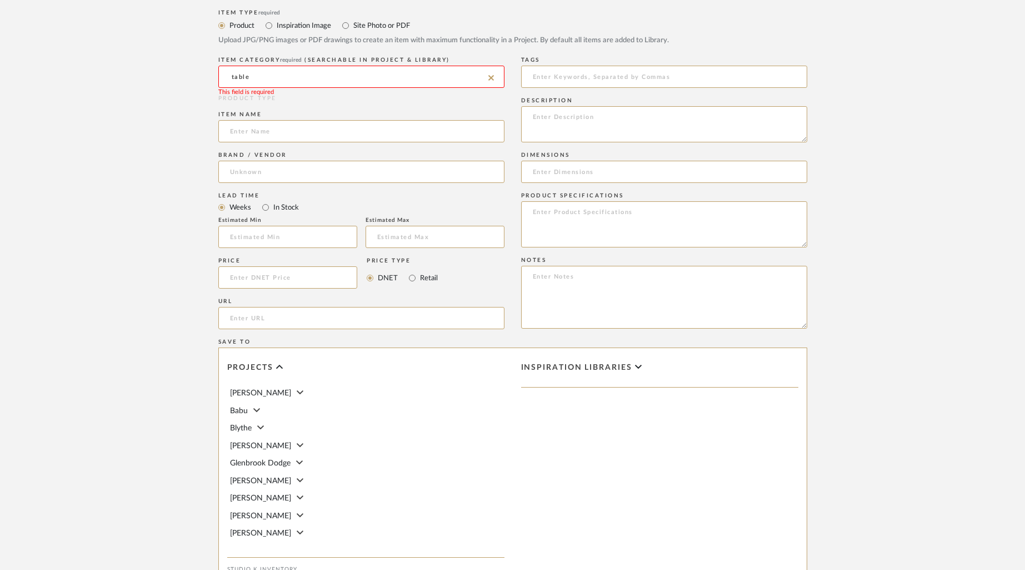
scroll to position [496, 0]
drag, startPoint x: 272, startPoint y: 78, endPoint x: 202, endPoint y: 73, distance: 70.2
click at [202, 73] on form "Bulk upload images - create multiple items Import from Pinterest - create items…" at bounding box center [513, 192] width 708 height 924
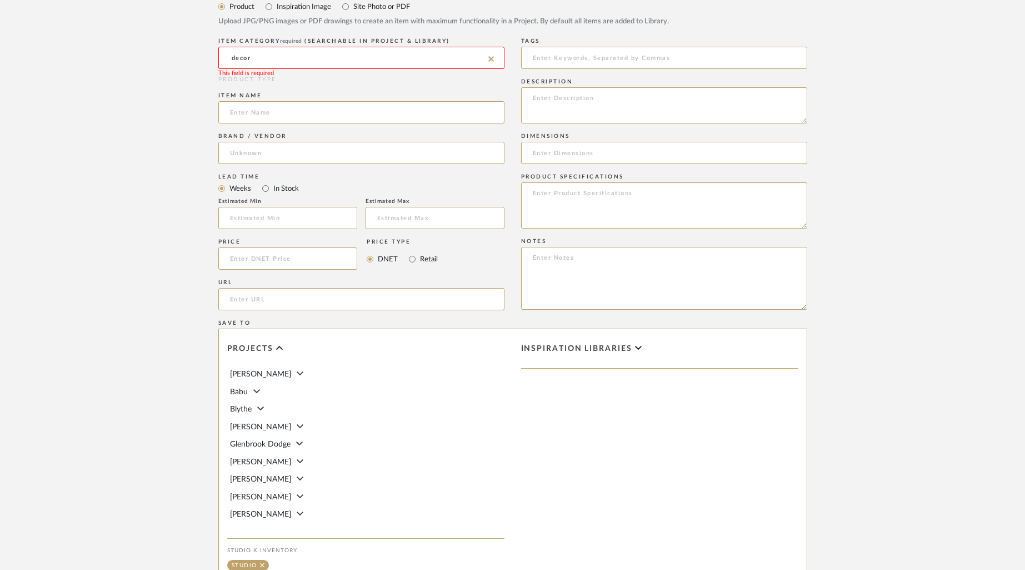
scroll to position [516, 0]
click at [303, 55] on input "decor" at bounding box center [361, 55] width 286 height 22
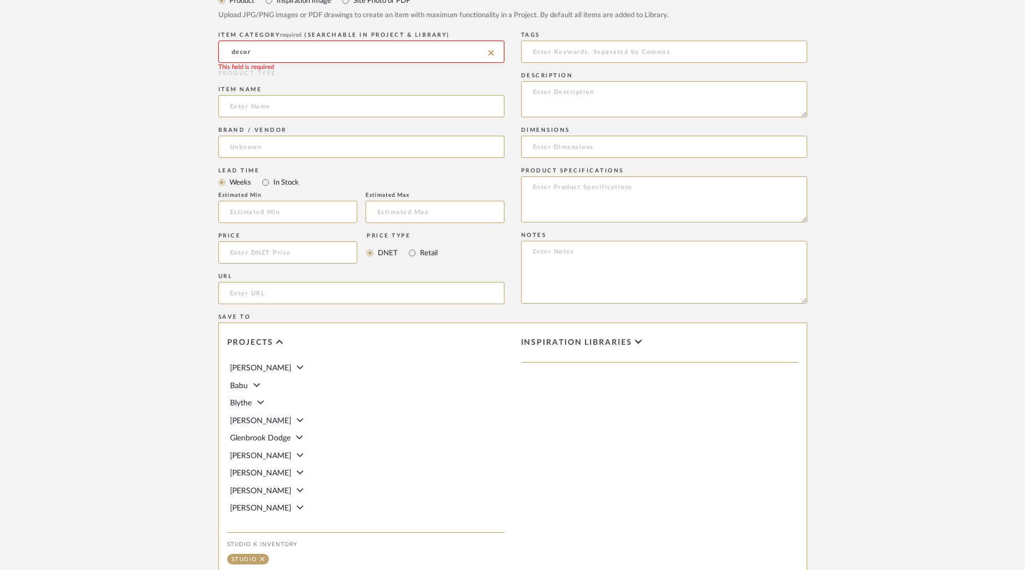
click at [272, 56] on input "decor" at bounding box center [361, 52] width 286 height 22
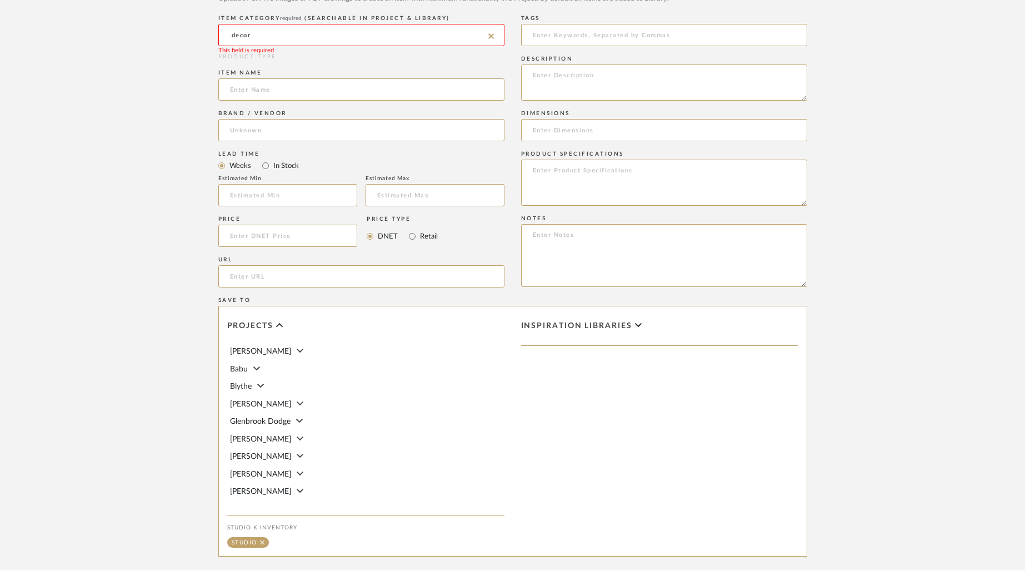
scroll to position [543, 0]
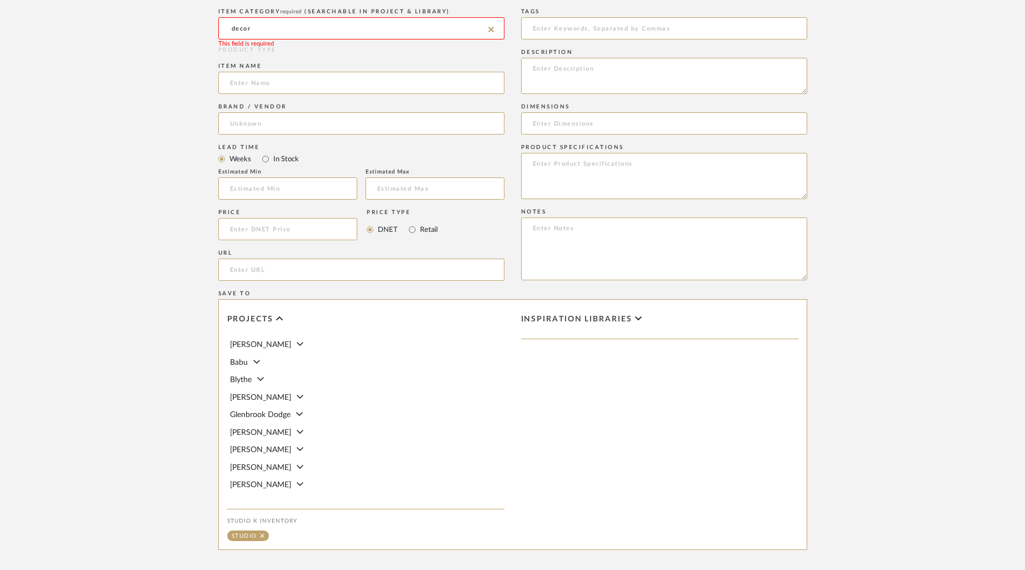
click at [259, 27] on input "decor" at bounding box center [361, 28] width 286 height 22
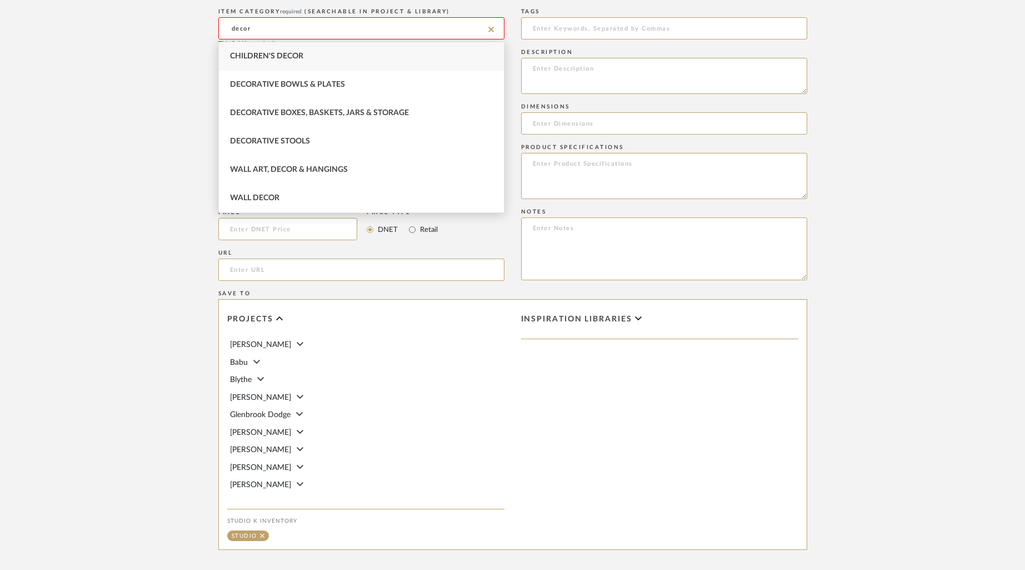
click at [488, 28] on sr-typeahead "decor" at bounding box center [361, 27] width 286 height 9
type input "decor"
click at [490, 28] on icon at bounding box center [492, 30] width 6 height 6
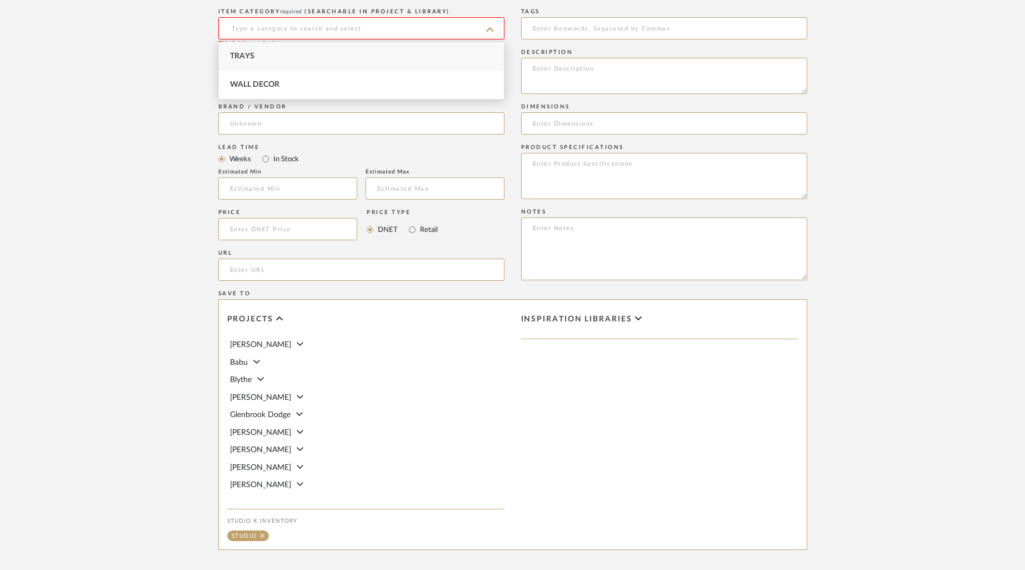
click at [413, 27] on input at bounding box center [361, 28] width 286 height 22
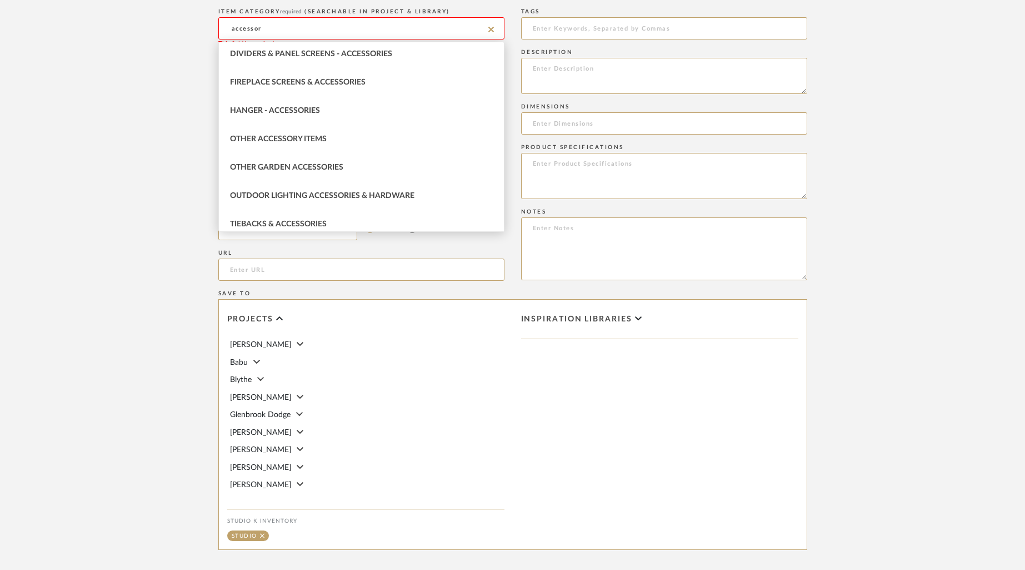
scroll to position [94, 0]
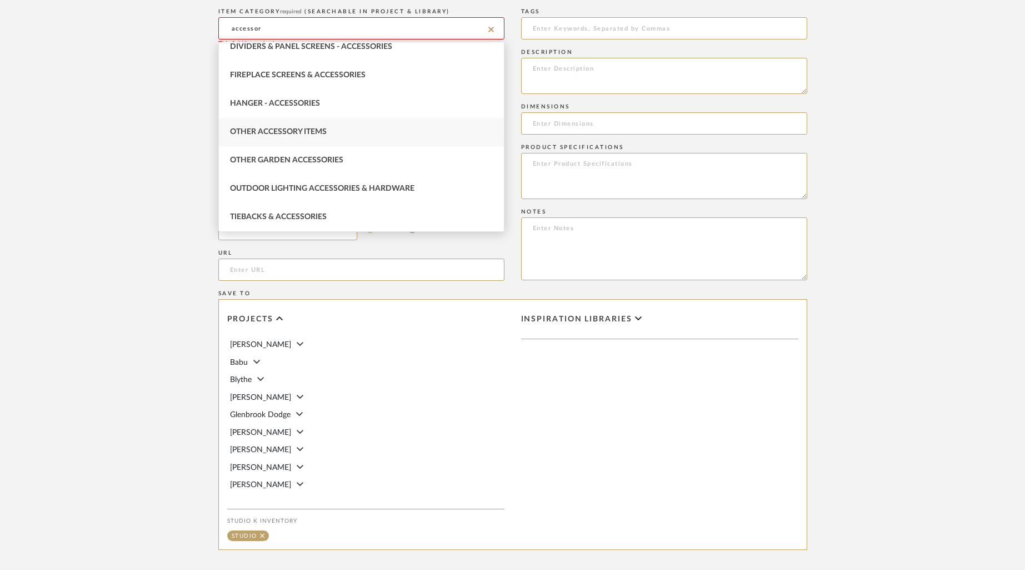
click at [305, 132] on span "Other Accessory Items" at bounding box center [278, 132] width 97 height 8
type input "Other Accessory Items"
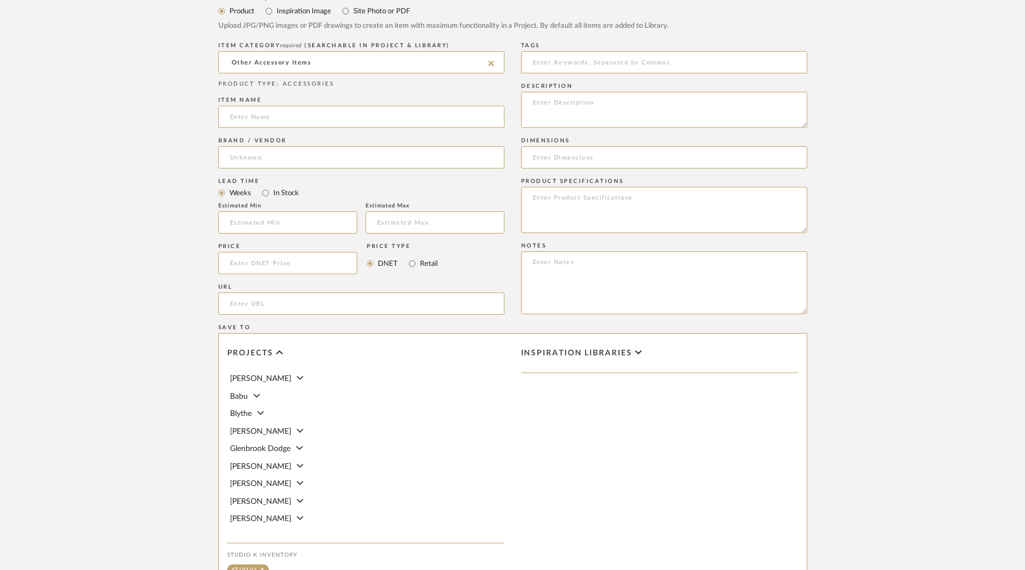
scroll to position [509, 0]
click at [334, 121] on input at bounding box center [361, 117] width 286 height 22
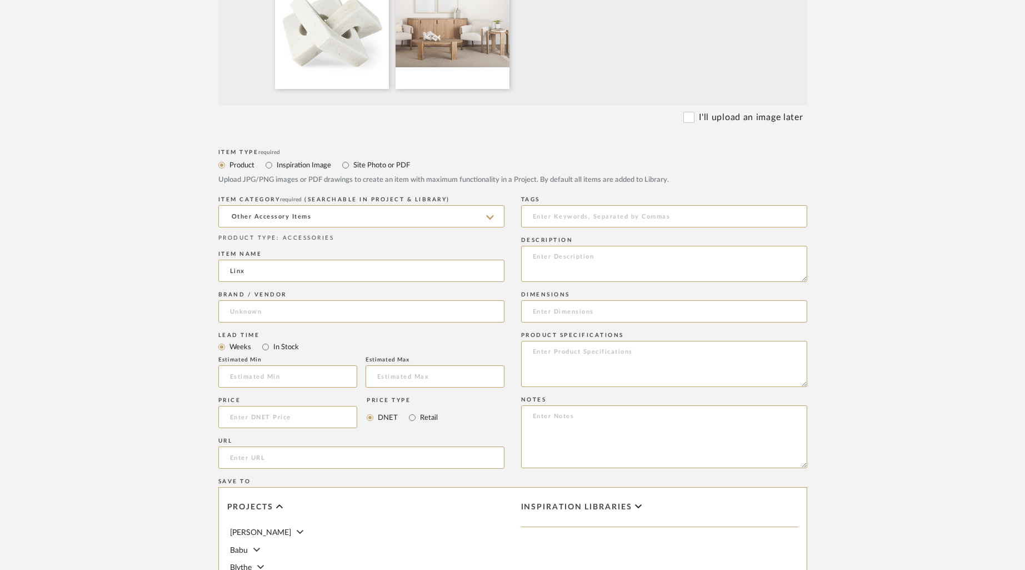
scroll to position [378, 0]
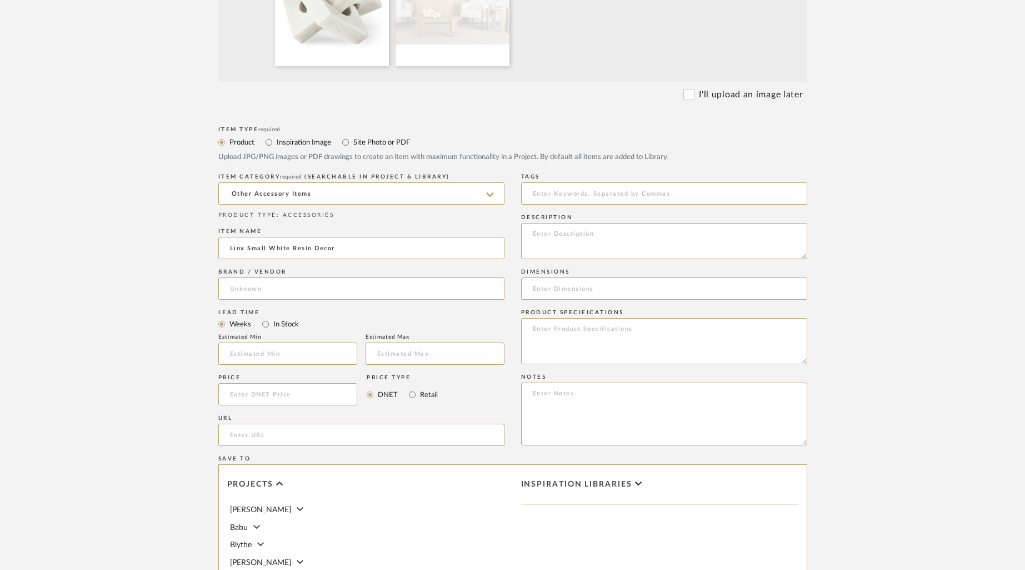
type input "Linx Small White Resin Decor"
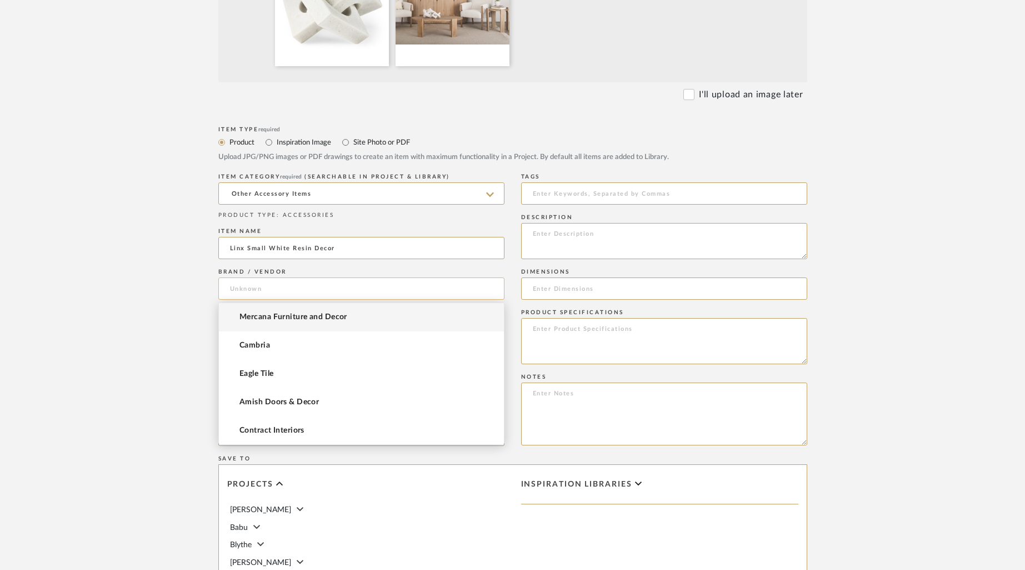
click at [274, 291] on input at bounding box center [361, 288] width 286 height 22
click at [266, 320] on span "Mercana Furniture and Decor" at bounding box center [294, 316] width 108 height 9
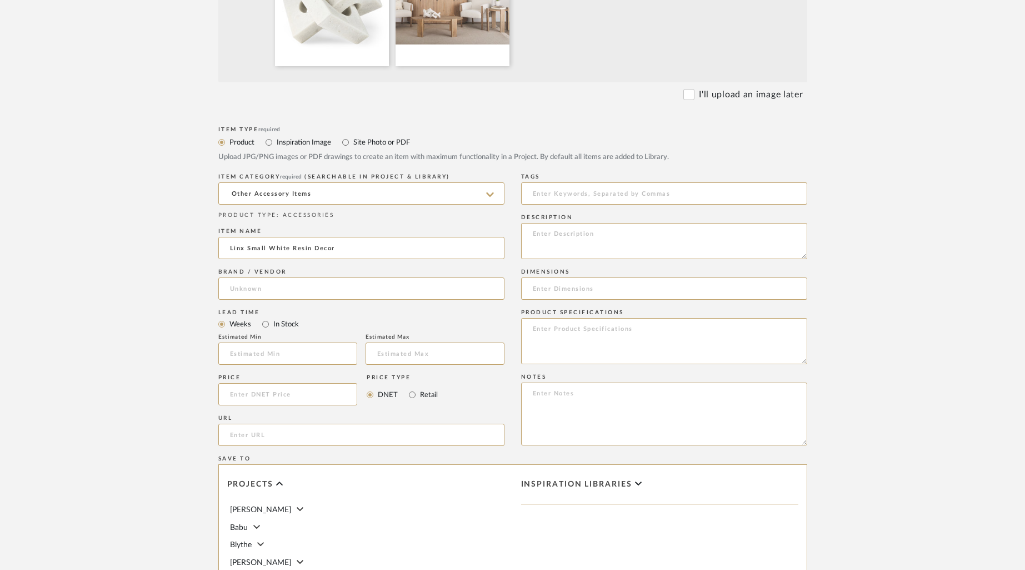
type input "Mercana Furniture and Decor"
click at [266, 392] on input at bounding box center [287, 394] width 139 height 22
type input "$31.99"
click at [555, 233] on textarea at bounding box center [664, 241] width 286 height 36
click at [564, 396] on textarea at bounding box center [664, 413] width 286 height 63
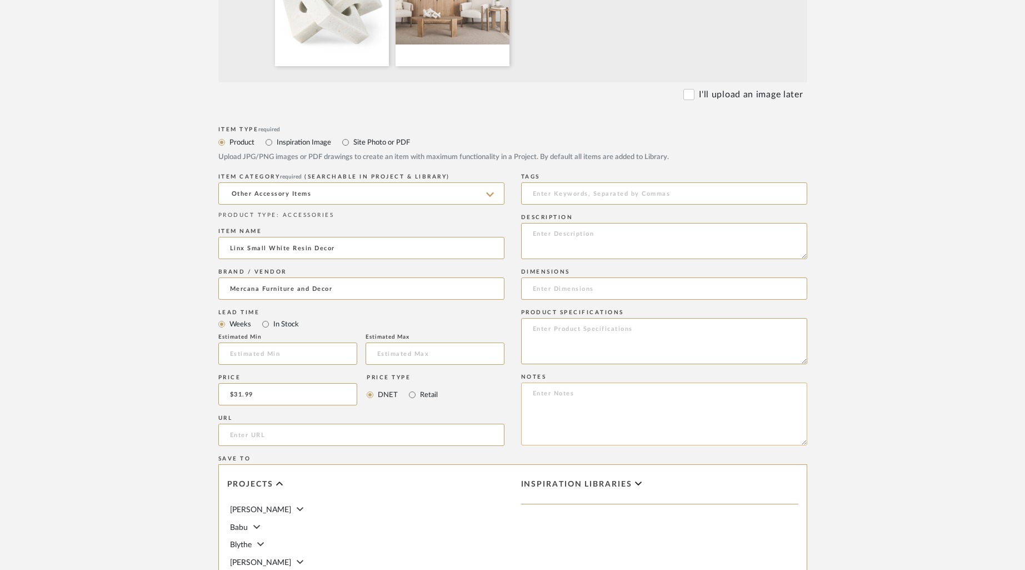
paste textarea "70173"
paste textarea "Linx Small Granite Resin Sculpture Decorative Object"
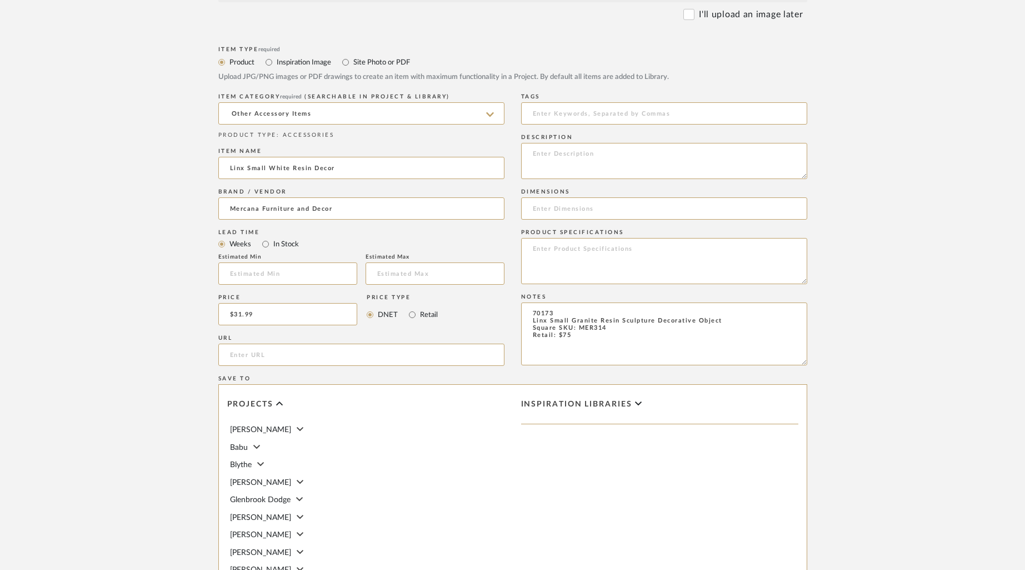
scroll to position [464, 0]
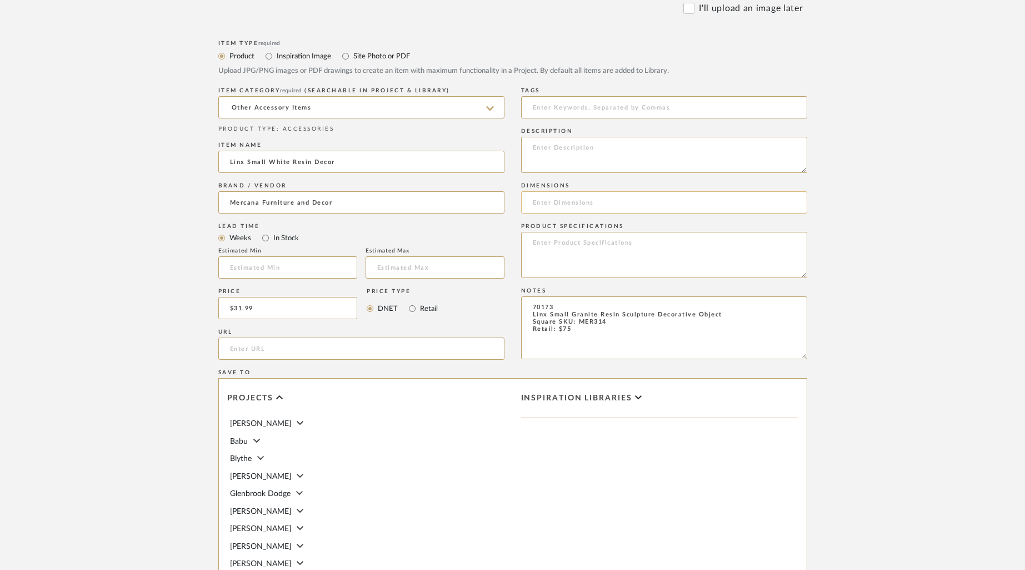
type textarea "70173 Linx Small Granite Resin Sculpture Decorative Object Square SKU: MER314 R…"
click at [653, 206] on input at bounding box center [664, 202] width 286 height 22
click at [566, 197] on input at bounding box center [664, 202] width 286 height 22
paste input "8.0L x 8.0W x 5.3H"
type input "8.0L x 8.0W x 5.3H"
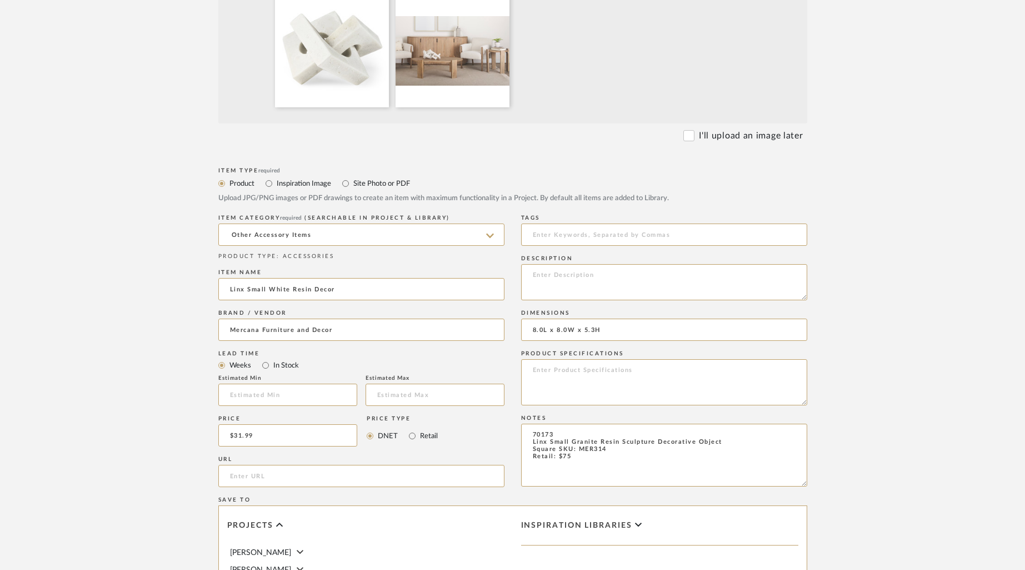
scroll to position [660, 0]
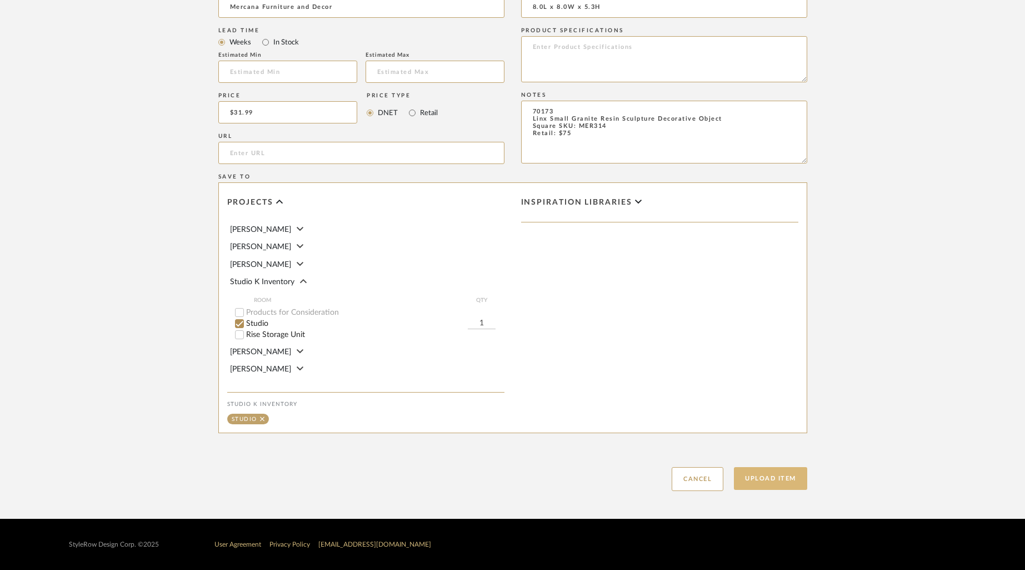
click at [765, 474] on button "Upload Item" at bounding box center [770, 478] width 73 height 23
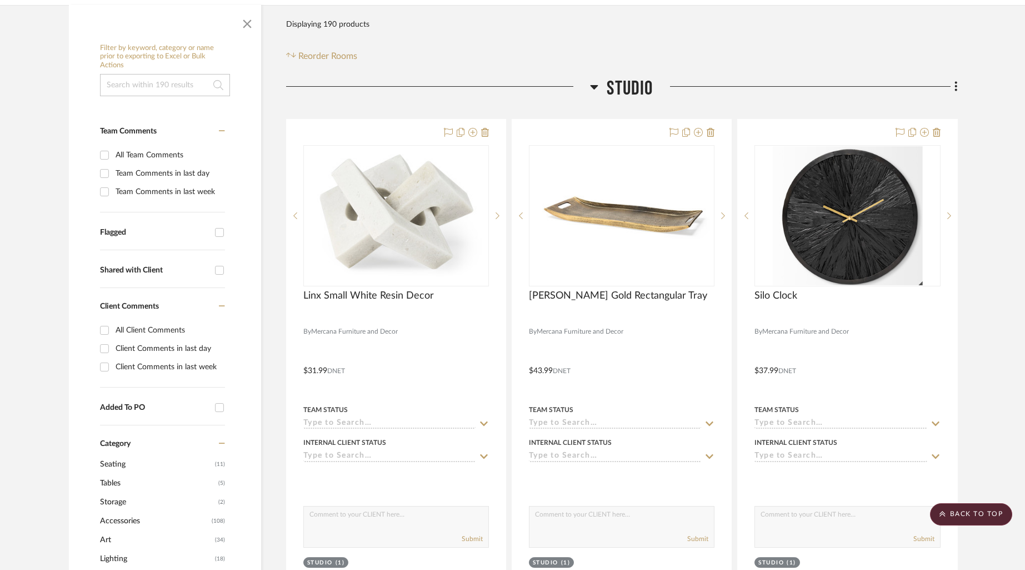
scroll to position [165, 0]
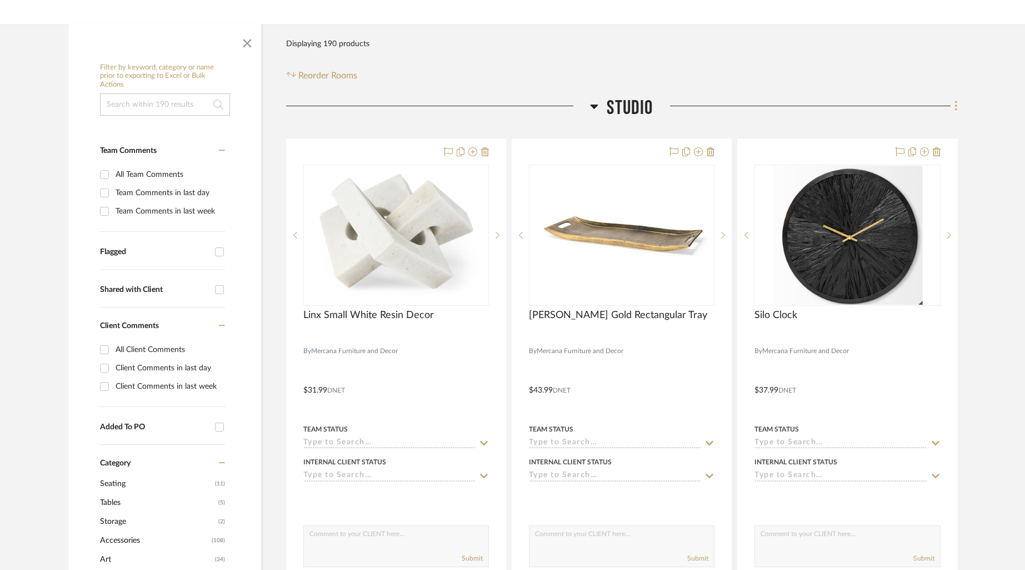
click at [955, 105] on icon at bounding box center [956, 105] width 3 height 12
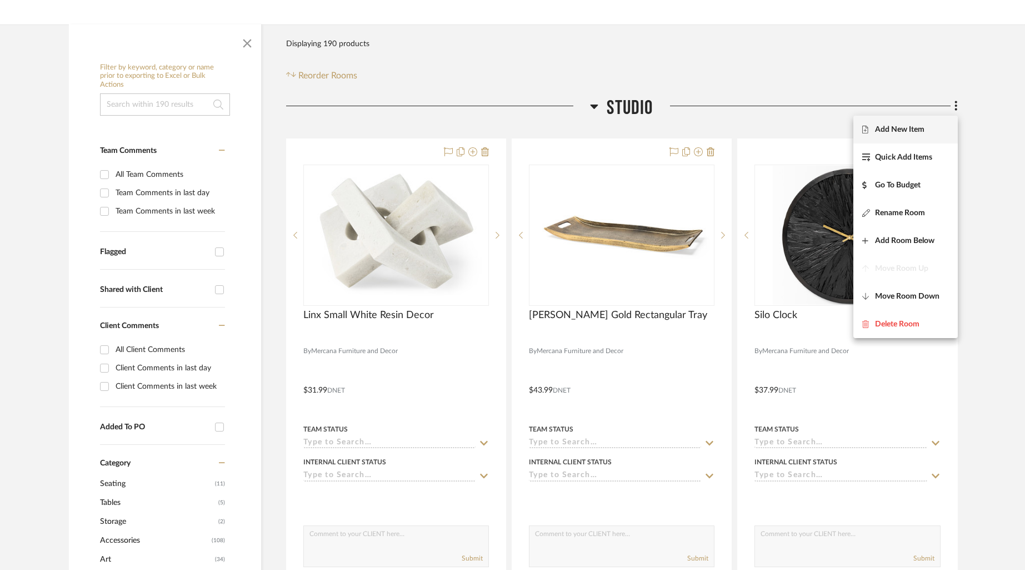
click at [932, 128] on span "Add New Item" at bounding box center [906, 129] width 87 height 9
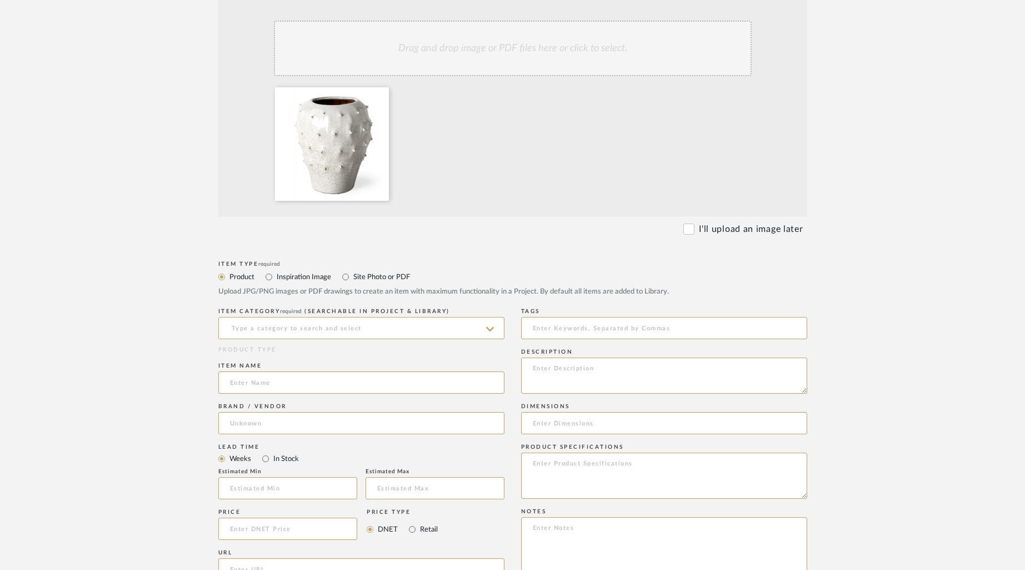
scroll to position [306, 0]
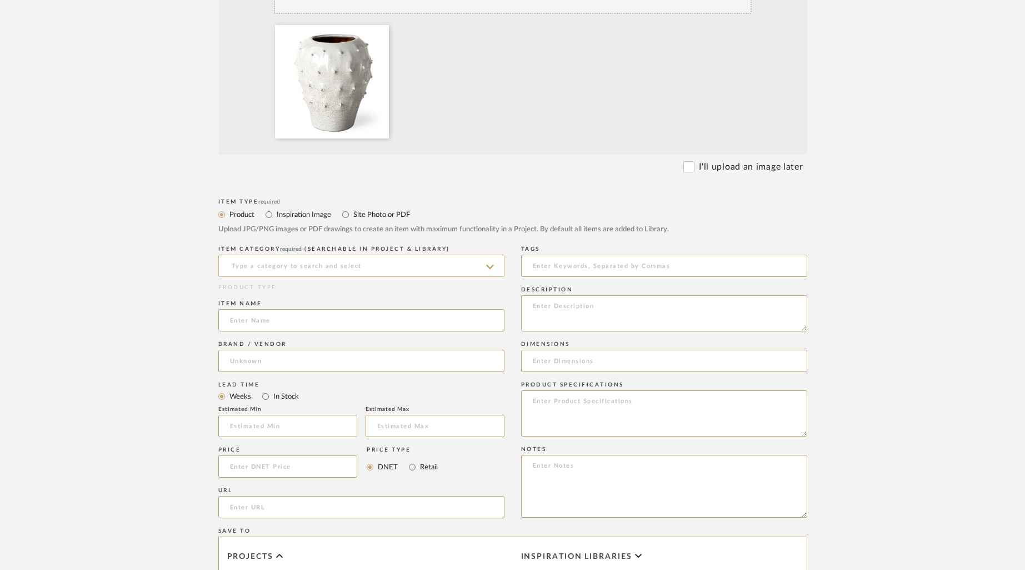
click at [415, 270] on input at bounding box center [361, 266] width 286 height 22
click at [317, 292] on div "Vases & Vessels" at bounding box center [361, 294] width 285 height 28
type input "Vases & Vessels"
click at [303, 326] on input at bounding box center [361, 320] width 286 height 22
type input "[PERSON_NAME] Vase"
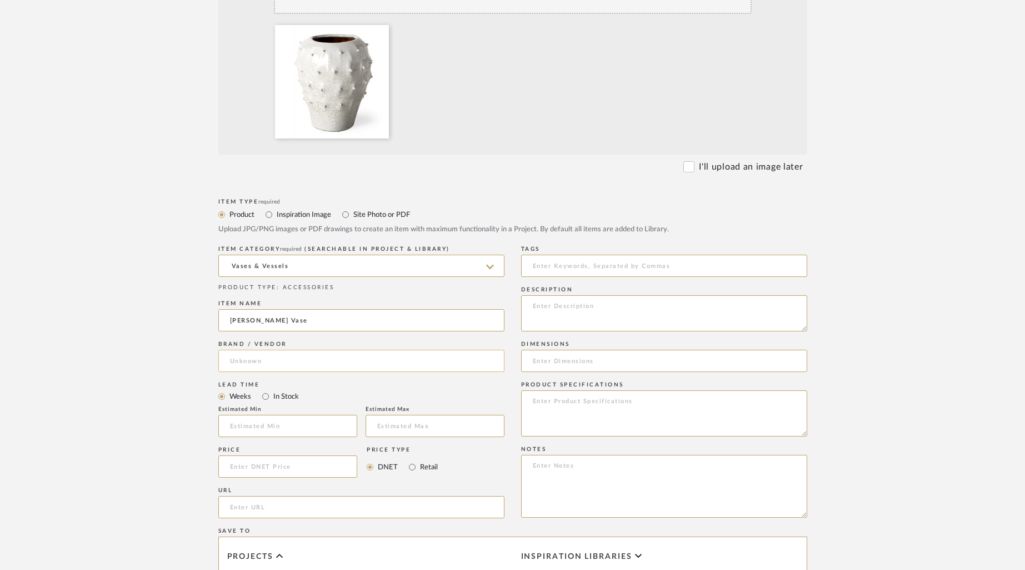
click at [300, 360] on input at bounding box center [361, 361] width 286 height 22
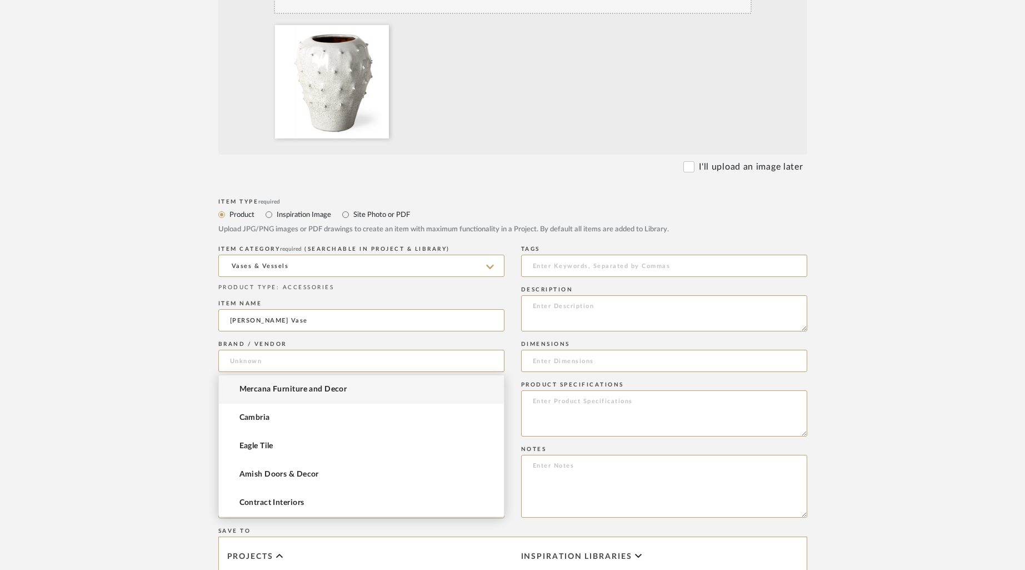
click at [303, 387] on span "Mercana Furniture and Decor" at bounding box center [294, 389] width 108 height 9
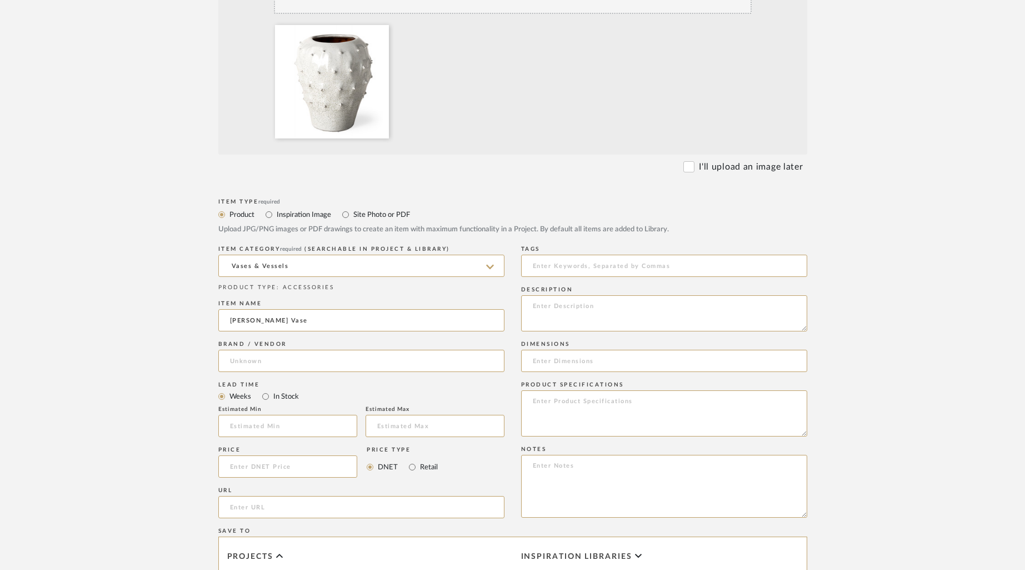
type input "Mercana Furniture and Decor"
click at [278, 465] on input at bounding box center [287, 466] width 139 height 22
type input "$33.99"
click at [559, 311] on textarea at bounding box center [664, 310] width 286 height 36
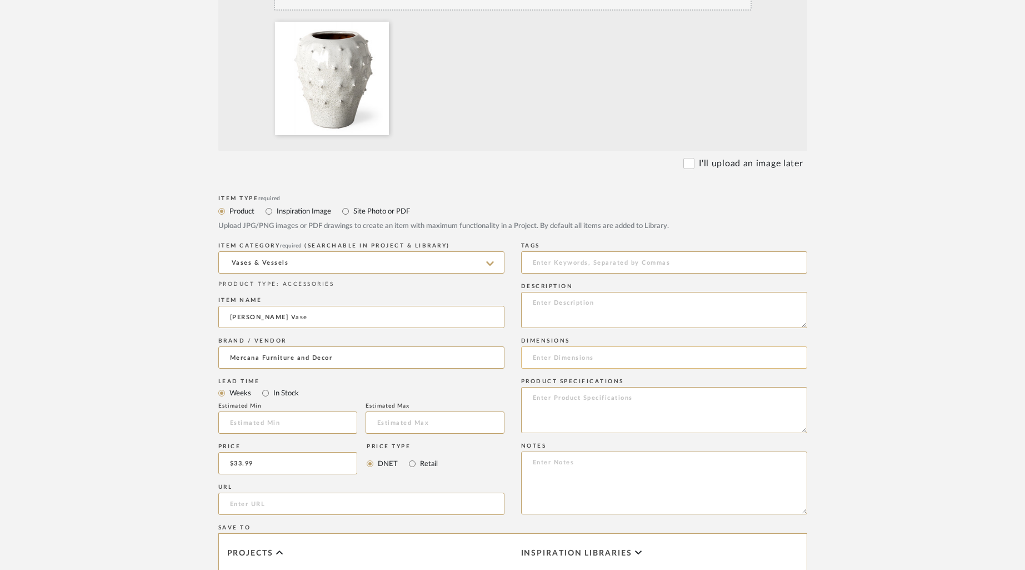
click at [575, 350] on input at bounding box center [664, 357] width 286 height 22
click at [567, 476] on textarea at bounding box center [664, 482] width 286 height 63
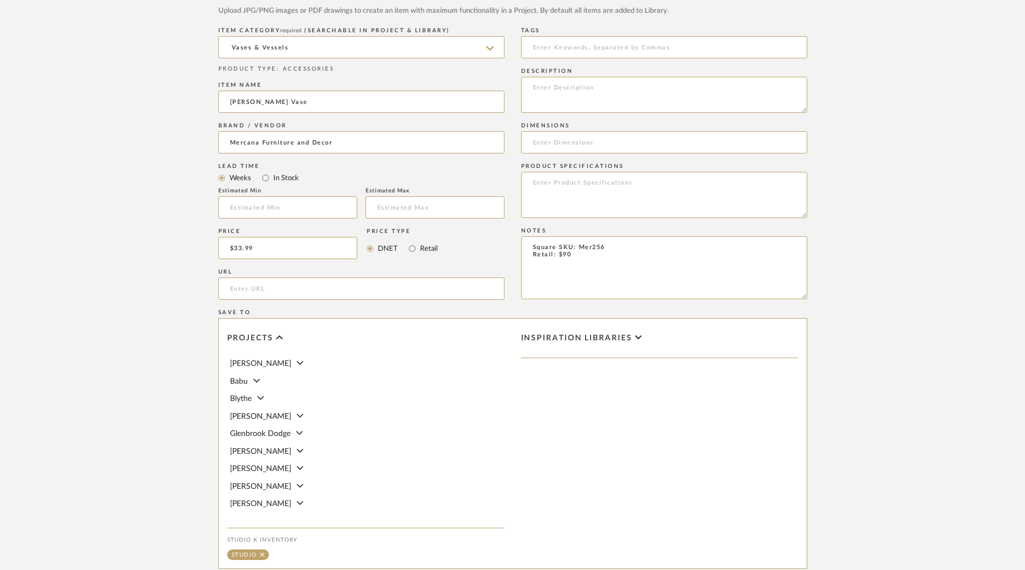
scroll to position [526, 0]
click at [529, 247] on textarea "Square SKU: Mer256 Retail: $90" at bounding box center [664, 266] width 286 height 63
paste textarea "68907"
click at [561, 256] on textarea "68907 Square SKU: Mer256 Retail: $90" at bounding box center [664, 266] width 286 height 63
paste textarea "[PERSON_NAME] Glossy White Ceramic Spoked Vase"
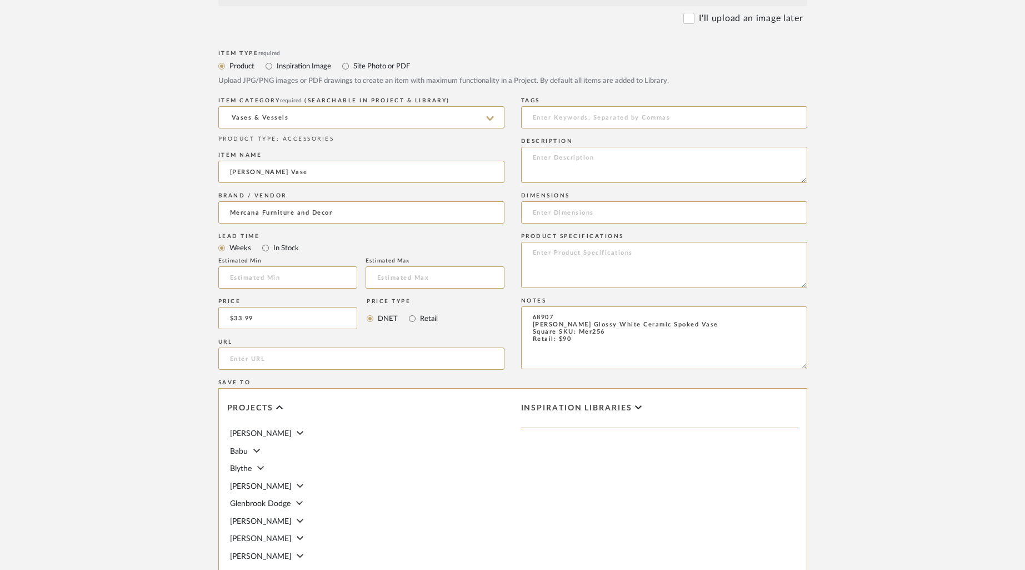
scroll to position [660, 0]
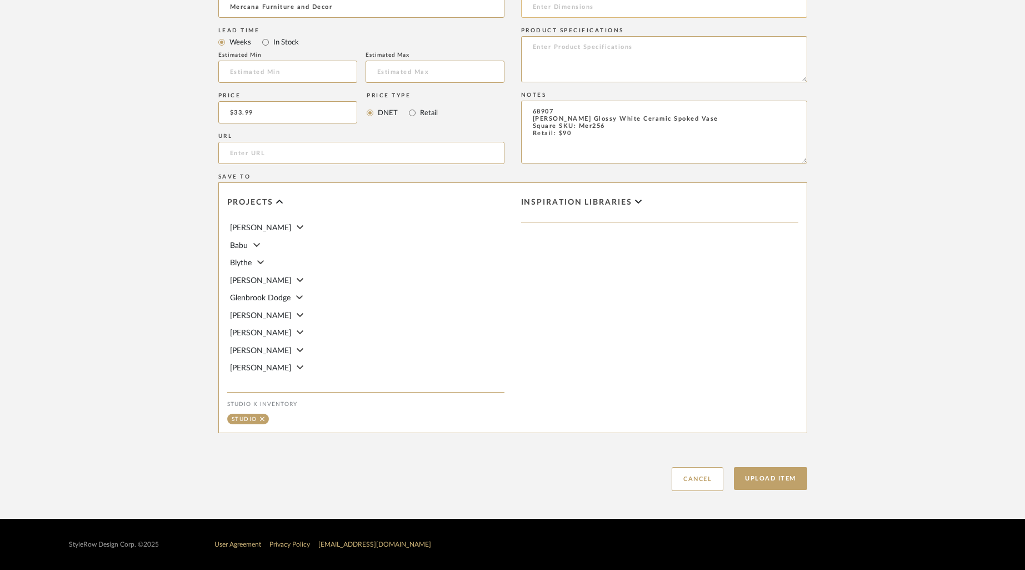
type textarea "68907 [PERSON_NAME] Glossy White Ceramic Spoked Vase Square SKU: Mer256 Retail:…"
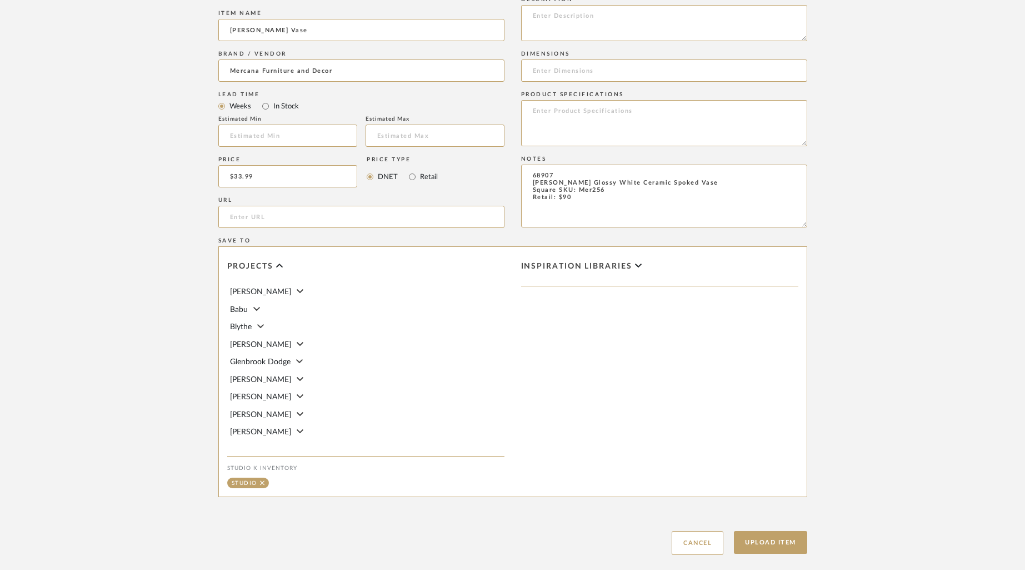
scroll to position [587, 0]
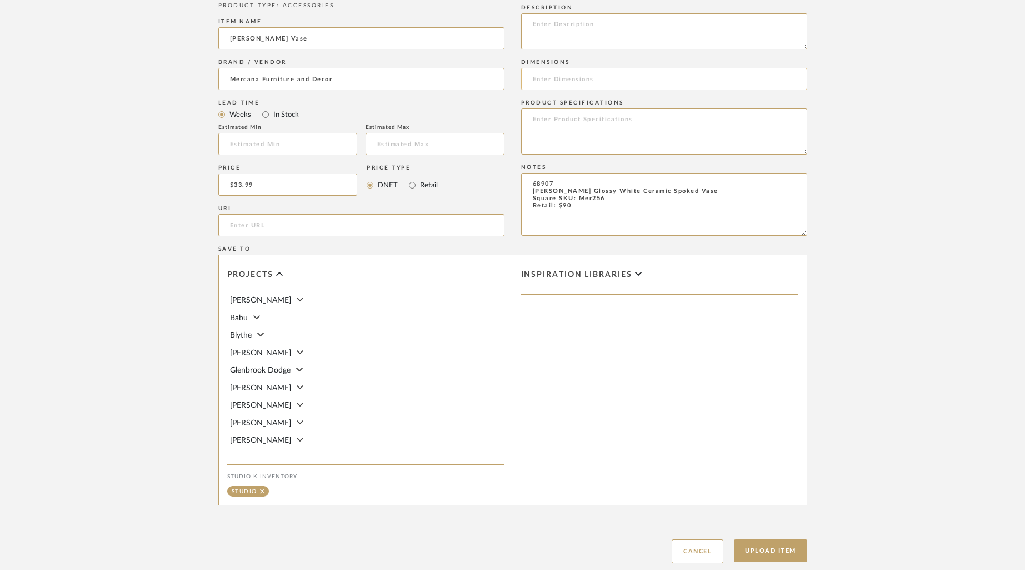
click at [592, 80] on input at bounding box center [664, 79] width 286 height 22
paste input "8.3L x 8.3W x 11.4H"
type input "8.3L x 8.3W x 11.4H"
click at [791, 547] on button "Upload Item" at bounding box center [770, 550] width 73 height 23
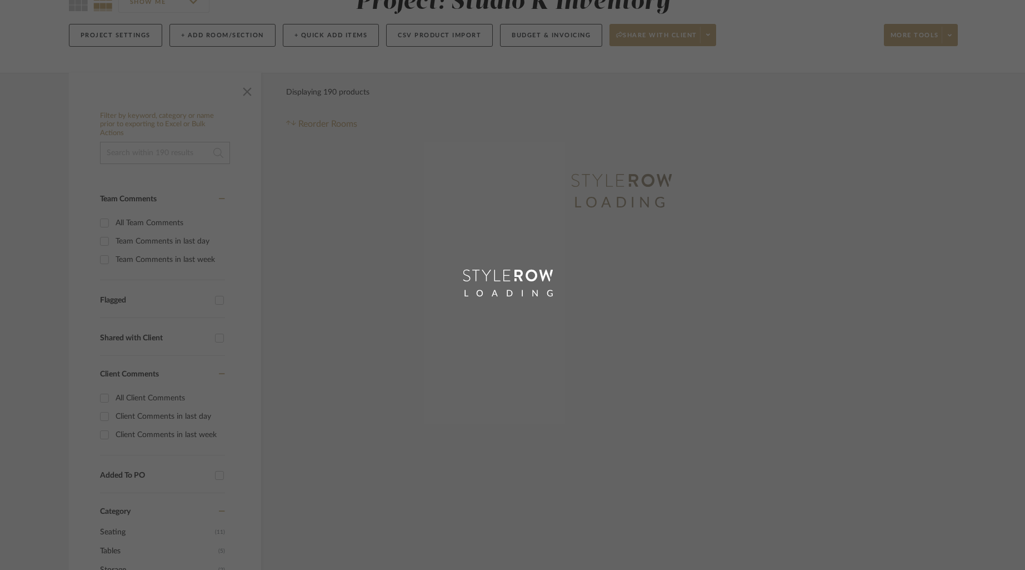
scroll to position [49, 0]
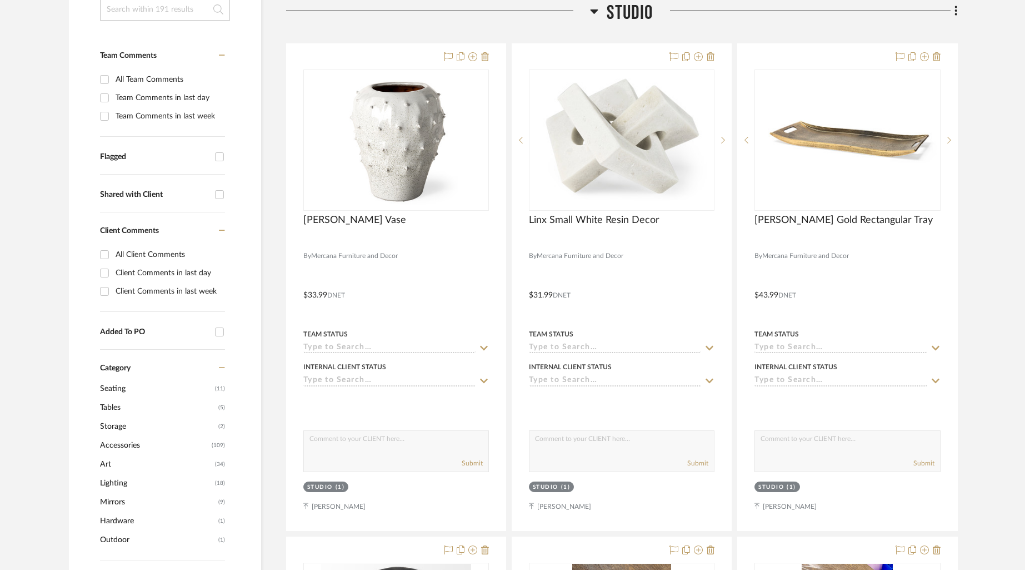
scroll to position [261, 0]
